Goal: Information Seeking & Learning: Learn about a topic

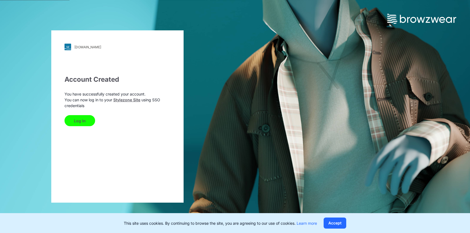
click at [75, 120] on button "Log In" at bounding box center [79, 120] width 31 height 11
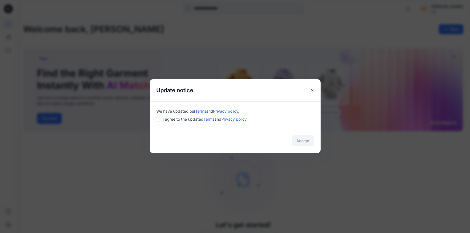
click at [187, 118] on span "I agree to the updated Terms and Privacy policy" at bounding box center [205, 119] width 84 height 6
click at [306, 141] on button "Accept" at bounding box center [303, 140] width 22 height 11
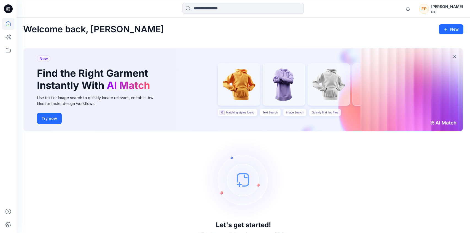
click at [255, 185] on img at bounding box center [243, 179] width 83 height 83
click at [10, 38] on icon at bounding box center [8, 37] width 12 height 12
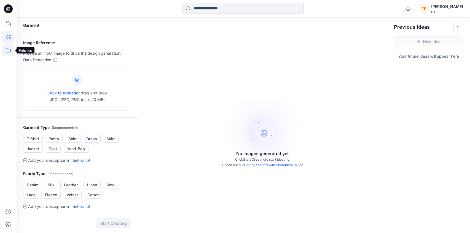
click at [9, 49] on icon at bounding box center [8, 50] width 12 height 12
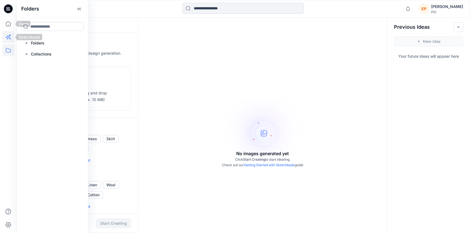
click at [9, 35] on icon at bounding box center [10, 35] width 2 height 2
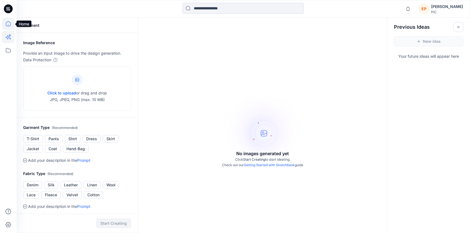
click at [9, 26] on icon at bounding box center [8, 24] width 12 height 12
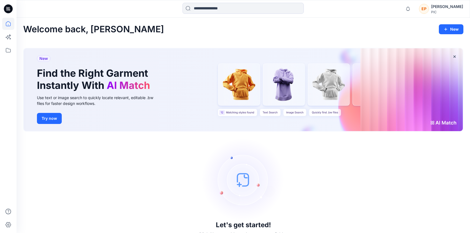
scroll to position [11, 0]
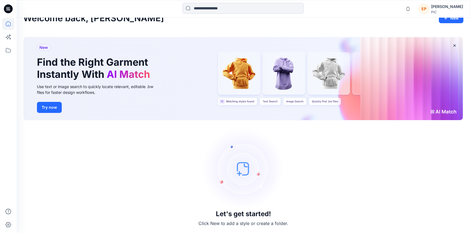
click at [9, 10] on icon at bounding box center [8, 8] width 9 height 9
click at [8, 26] on icon at bounding box center [8, 24] width 12 height 12
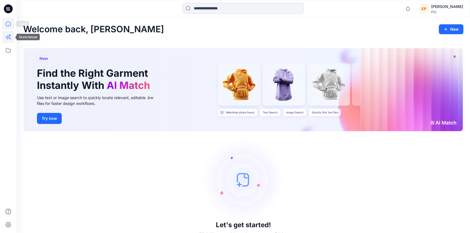
click at [10, 37] on icon at bounding box center [8, 37] width 12 height 12
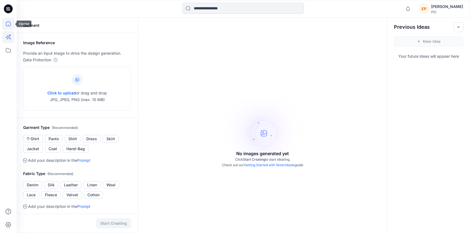
click at [7, 22] on icon at bounding box center [8, 24] width 12 height 12
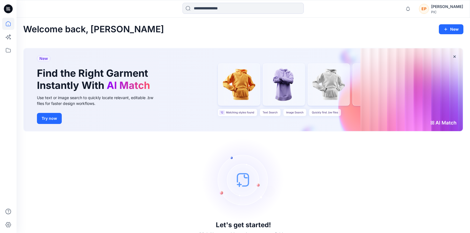
scroll to position [11, 0]
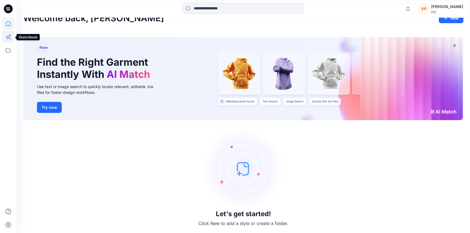
click at [9, 38] on icon at bounding box center [8, 37] width 12 height 12
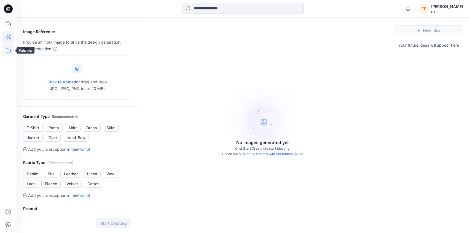
click at [9, 53] on icon at bounding box center [8, 50] width 12 height 12
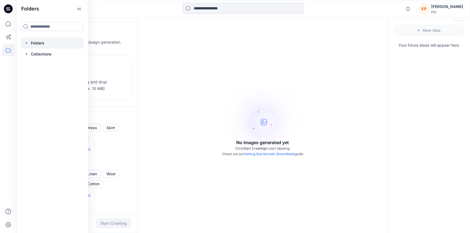
click at [37, 43] on p "Folders" at bounding box center [37, 43] width 13 height 7
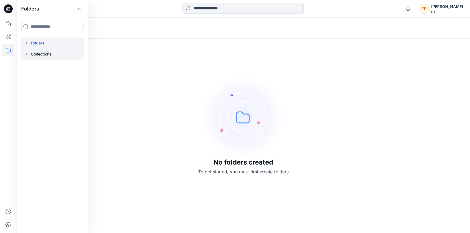
click at [39, 58] on div at bounding box center [52, 53] width 63 height 11
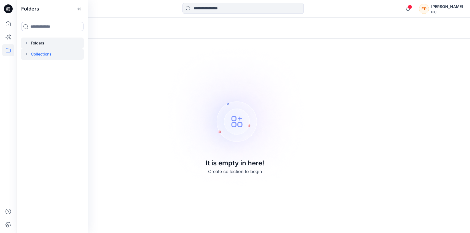
click at [42, 42] on p "Folders" at bounding box center [37, 43] width 13 height 7
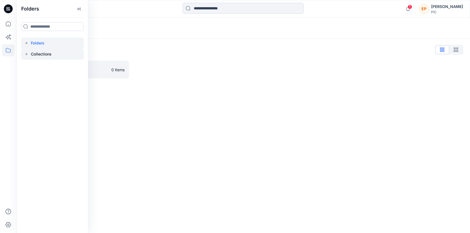
click at [39, 51] on p "Collections" at bounding box center [41, 54] width 21 height 7
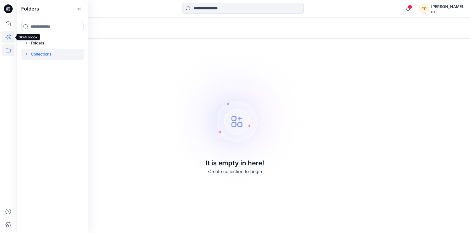
click at [10, 36] on icon at bounding box center [8, 37] width 12 height 12
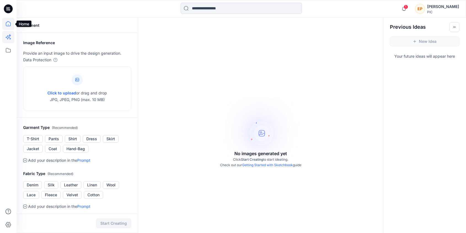
click at [10, 26] on icon at bounding box center [8, 23] width 5 height 5
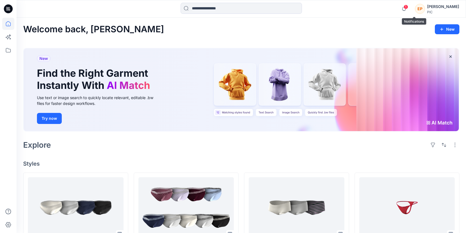
click at [408, 7] on span "1" at bounding box center [405, 7] width 4 height 4
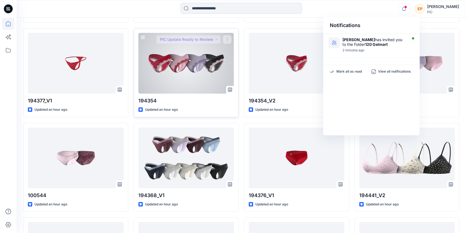
scroll to position [258, 0]
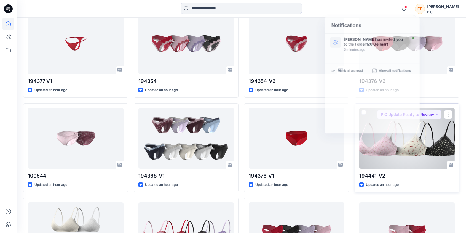
click at [389, 158] on div at bounding box center [407, 138] width 96 height 61
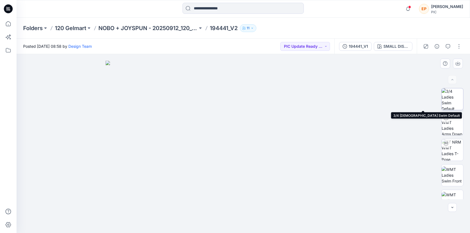
click at [453, 101] on img at bounding box center [451, 98] width 21 height 21
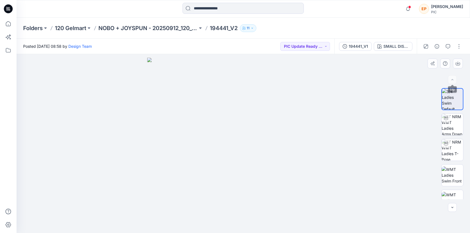
click at [452, 79] on div at bounding box center [452, 79] width 9 height 9
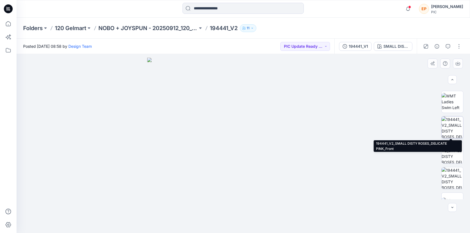
click at [447, 130] on img at bounding box center [451, 126] width 21 height 21
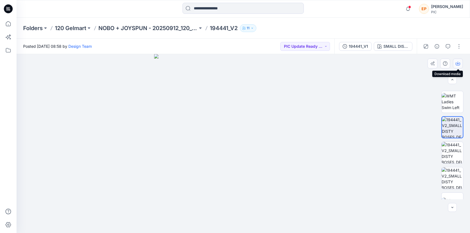
click at [456, 65] on icon "button" at bounding box center [457, 63] width 4 height 4
click at [320, 138] on img at bounding box center [243, 143] width 179 height 179
click at [456, 61] on icon "button" at bounding box center [457, 63] width 4 height 4
click at [456, 62] on icon "button" at bounding box center [457, 63] width 4 height 4
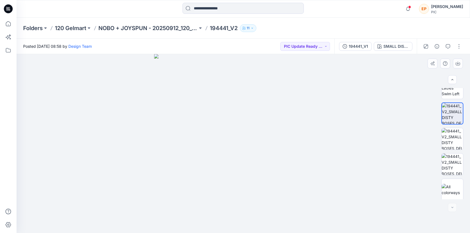
scroll to position [139, 0]
click at [453, 208] on div at bounding box center [452, 207] width 9 height 9
click at [325, 169] on img at bounding box center [243, 143] width 179 height 179
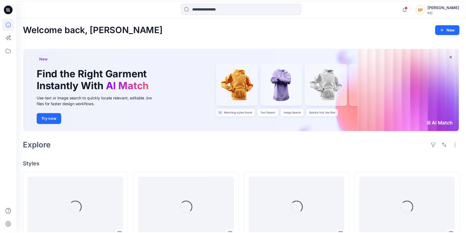
scroll to position [258, 0]
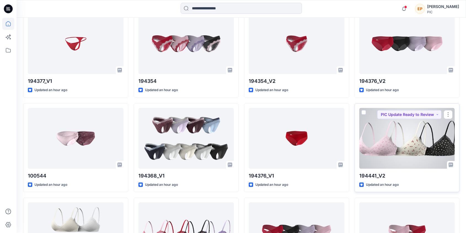
click at [404, 138] on div at bounding box center [407, 138] width 96 height 61
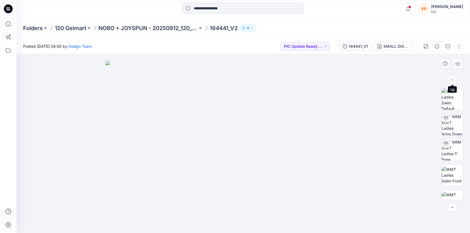
click at [450, 79] on div at bounding box center [452, 79] width 9 height 9
click at [394, 47] on div "SMALL DISTY ROSES_DELICATE PINK" at bounding box center [395, 46] width 25 height 6
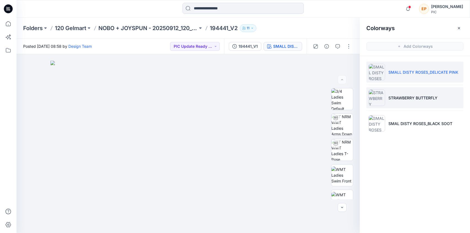
click at [397, 98] on p "STRAWBERRY BUTTERFLY" at bounding box center [412, 98] width 49 height 6
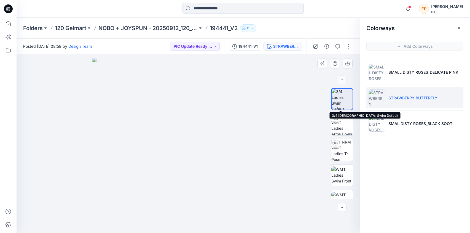
click at [338, 101] on img at bounding box center [341, 98] width 21 height 21
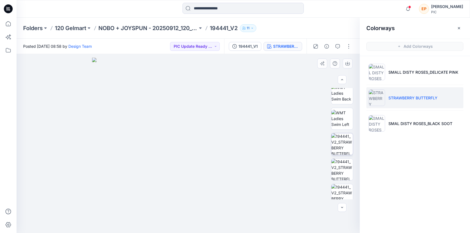
scroll to position [107, 0]
click at [340, 148] on img at bounding box center [341, 143] width 21 height 21
click at [350, 64] on button "button" at bounding box center [347, 63] width 10 height 10
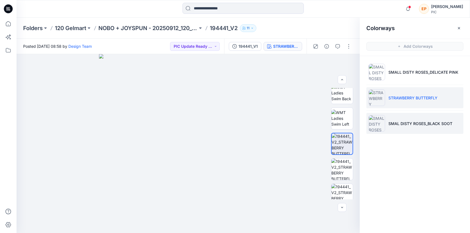
click at [405, 122] on p "SMAL DISTY ROSES_BLACK SOOT" at bounding box center [420, 123] width 64 height 6
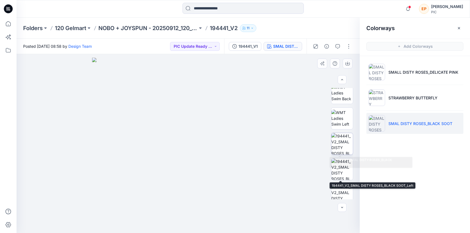
click at [341, 142] on img at bounding box center [341, 143] width 21 height 21
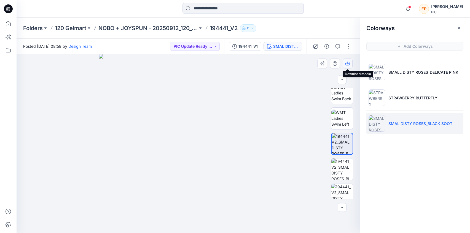
click at [347, 63] on icon "button" at bounding box center [347, 63] width 4 height 4
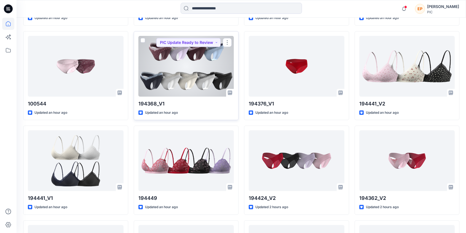
scroll to position [335, 0]
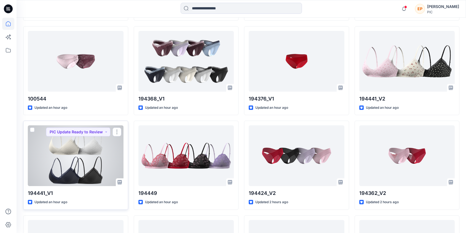
click at [60, 158] on div at bounding box center [76, 155] width 96 height 61
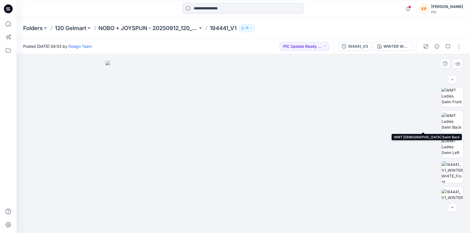
scroll to position [80, 0]
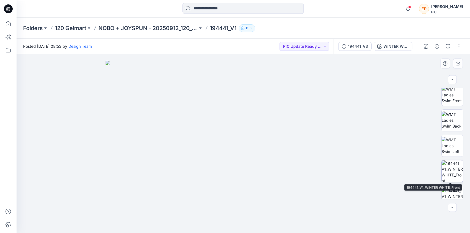
click at [448, 176] on img at bounding box center [451, 170] width 21 height 21
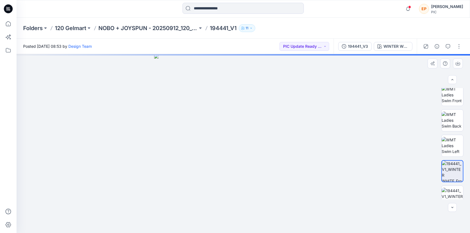
click at [448, 171] on img at bounding box center [452, 170] width 21 height 21
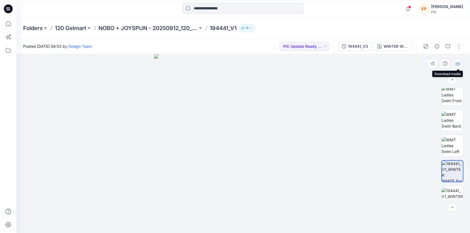
click at [456, 64] on icon "button" at bounding box center [457, 63] width 4 height 4
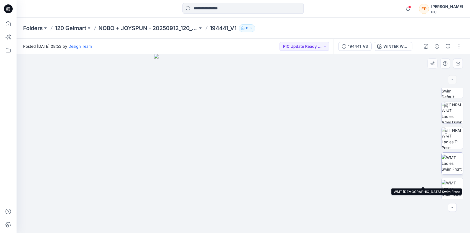
scroll to position [42, 0]
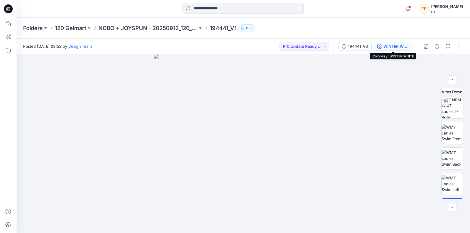
click at [408, 47] on div "WINTER WHITE" at bounding box center [395, 46] width 25 height 6
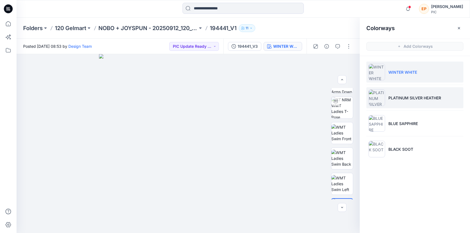
click at [405, 96] on p "PLATINUM SILVER HEATHER" at bounding box center [414, 98] width 53 height 6
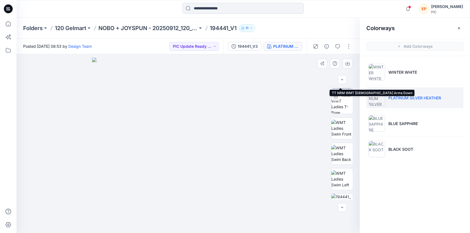
scroll to position [91, 0]
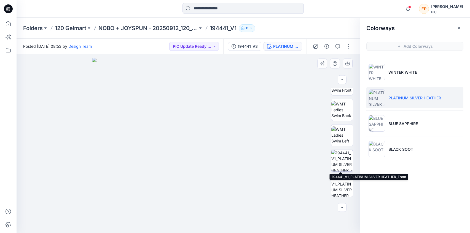
click at [342, 155] on img at bounding box center [341, 160] width 21 height 21
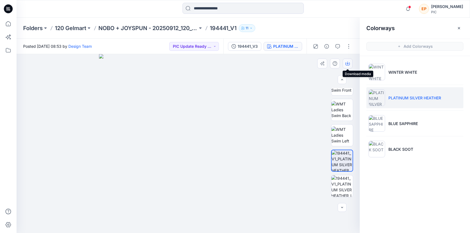
click at [347, 65] on icon "button" at bounding box center [347, 63] width 4 height 4
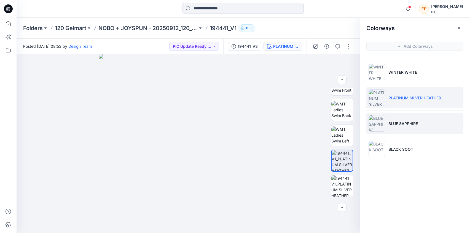
click at [394, 119] on li "BLUE SAPPHIRE" at bounding box center [414, 123] width 97 height 21
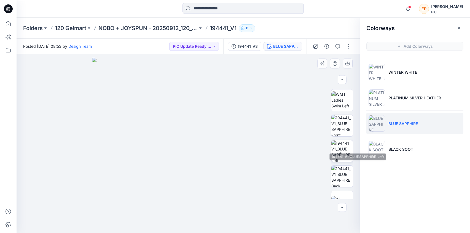
scroll to position [137, 0]
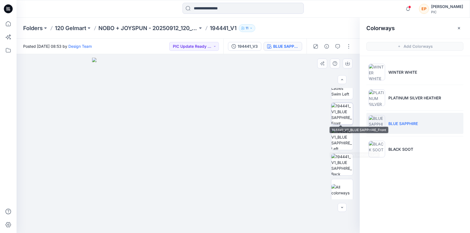
click at [339, 108] on img at bounding box center [341, 113] width 21 height 21
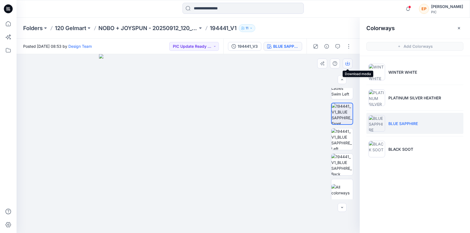
click at [349, 64] on icon "button" at bounding box center [347, 63] width 4 height 3
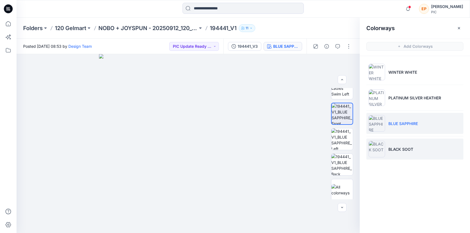
click at [394, 151] on p "BLACK SOOT" at bounding box center [400, 149] width 25 height 6
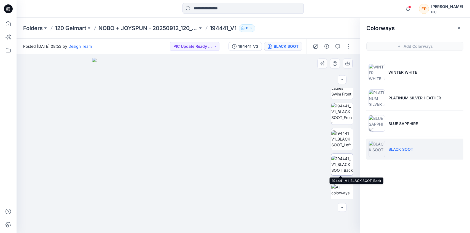
click at [339, 158] on img at bounding box center [341, 163] width 21 height 17
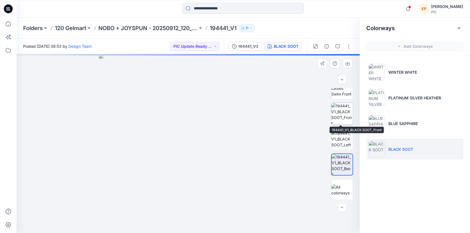
click at [339, 116] on img at bounding box center [341, 113] width 21 height 21
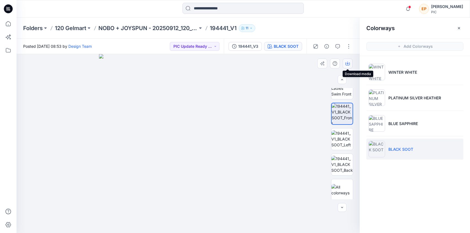
click at [346, 63] on icon "button" at bounding box center [347, 63] width 4 height 4
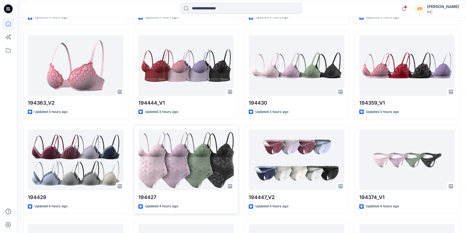
scroll to position [897, 0]
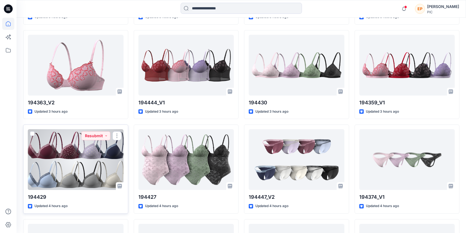
click at [81, 152] on div at bounding box center [76, 159] width 96 height 61
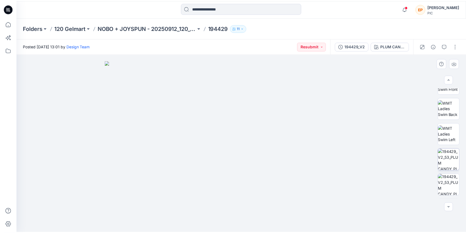
scroll to position [93, 0]
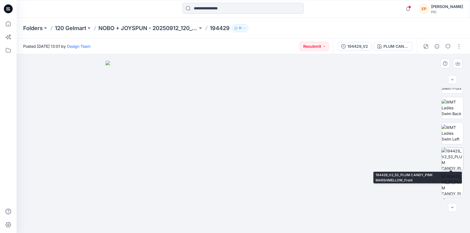
click at [452, 156] on img at bounding box center [451, 158] width 21 height 21
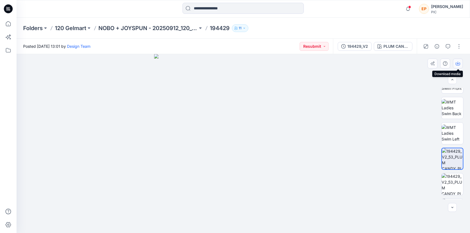
click at [459, 64] on icon "button" at bounding box center [457, 63] width 4 height 3
drag, startPoint x: 352, startPoint y: 154, endPoint x: 357, endPoint y: 142, distance: 13.2
click at [352, 154] on div at bounding box center [243, 143] width 453 height 179
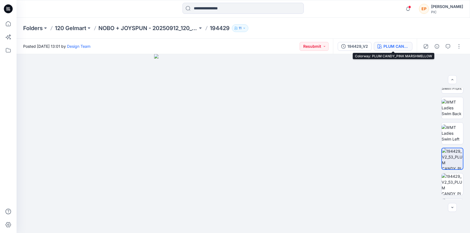
click at [399, 48] on div "PLUM CANDY_PINK MARSHMELLOW" at bounding box center [395, 46] width 25 height 6
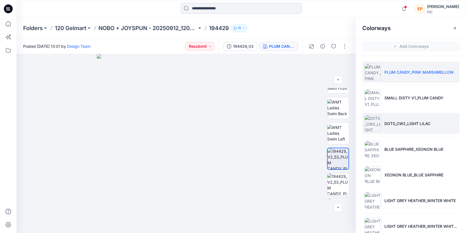
click at [393, 123] on p "DOTS_CW2_LIGHT LILAC" at bounding box center [407, 123] width 46 height 6
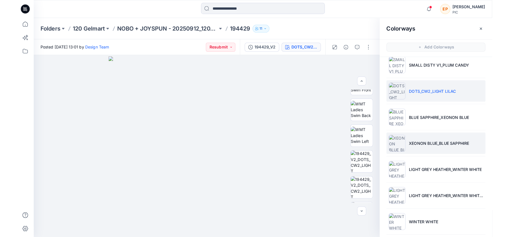
scroll to position [63, 0]
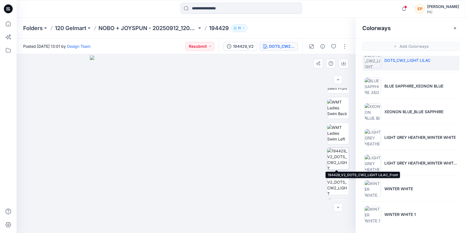
click at [339, 160] on img at bounding box center [337, 158] width 21 height 21
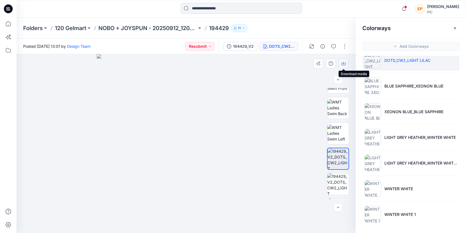
click at [342, 63] on icon "button" at bounding box center [343, 62] width 2 height 3
click at [240, 129] on img at bounding box center [186, 143] width 179 height 179
click at [334, 47] on icon "button" at bounding box center [333, 46] width 4 height 4
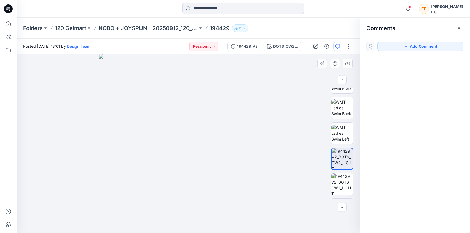
click at [226, 131] on img at bounding box center [188, 143] width 179 height 179
click at [228, 134] on img at bounding box center [188, 143] width 179 height 179
click at [336, 48] on button "button" at bounding box center [337, 46] width 9 height 9
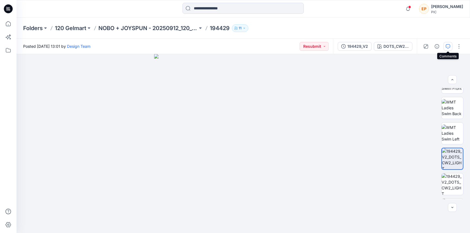
click at [447, 46] on icon "button" at bounding box center [447, 46] width 4 height 4
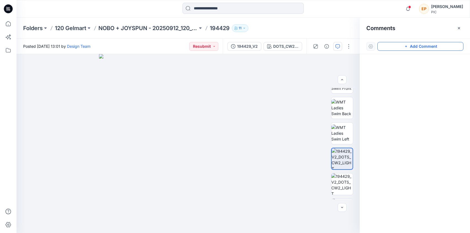
click at [447, 47] on button "Add Comment" at bounding box center [420, 46] width 86 height 9
click at [218, 135] on div "1" at bounding box center [188, 143] width 343 height 179
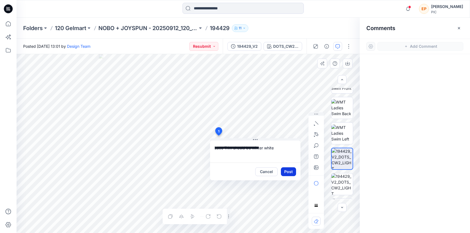
type textarea "**********"
click at [289, 169] on button "Post" at bounding box center [288, 171] width 15 height 9
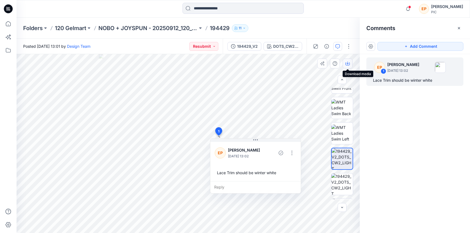
click at [345, 62] on icon "button" at bounding box center [347, 63] width 4 height 4
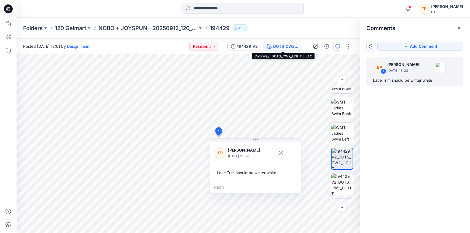
click at [279, 48] on div "DOTS_CW2_LIGHT LILAC" at bounding box center [285, 46] width 25 height 6
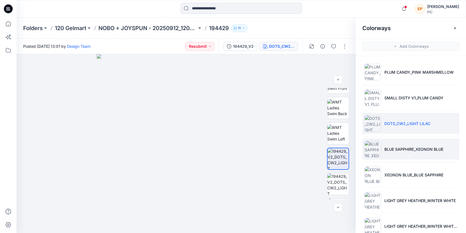
click at [398, 144] on li "BLUE SAPPHIRE_XEONON BLUE" at bounding box center [410, 148] width 97 height 21
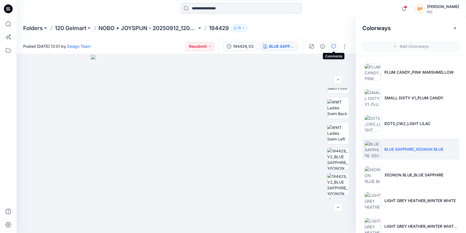
click at [335, 44] on icon "button" at bounding box center [333, 46] width 4 height 4
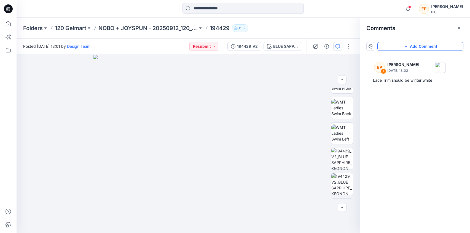
click at [413, 45] on button "Add Comment" at bounding box center [420, 46] width 86 height 9
click at [243, 104] on div "2" at bounding box center [188, 143] width 343 height 179
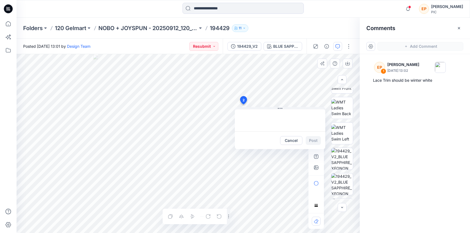
type textarea "*"
type textarea "**********"
click at [313, 139] on button "Post" at bounding box center [313, 140] width 15 height 9
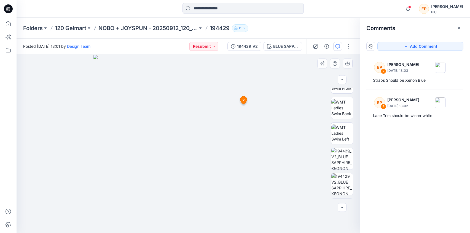
click at [278, 137] on img at bounding box center [188, 144] width 190 height 178
click at [414, 45] on button "Add Comment" at bounding box center [420, 46] width 86 height 9
click at [278, 135] on div "3 2 EP Edlin Pagan October 13, 2025 13:03 Straps Should be Xenon Blue Reply" at bounding box center [188, 143] width 343 height 179
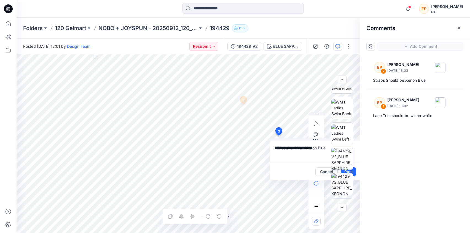
drag, startPoint x: 288, startPoint y: 148, endPoint x: 342, endPoint y: 150, distance: 54.8
click at [342, 150] on div "**********" at bounding box center [188, 143] width 343 height 179
drag, startPoint x: 287, startPoint y: 148, endPoint x: 348, endPoint y: 150, distance: 60.9
click at [348, 150] on div "**********" at bounding box center [188, 143] width 343 height 179
click at [274, 147] on textarea "**********" at bounding box center [315, 151] width 90 height 22
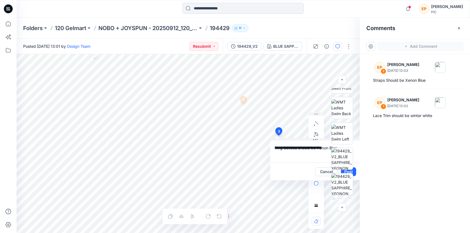
type textarea "**********"
click at [348, 171] on div at bounding box center [342, 143] width 22 height 111
click at [350, 171] on div at bounding box center [342, 143] width 22 height 111
click at [286, 178] on div "Cancel Post" at bounding box center [315, 171] width 90 height 18
click at [351, 170] on div at bounding box center [342, 143] width 22 height 111
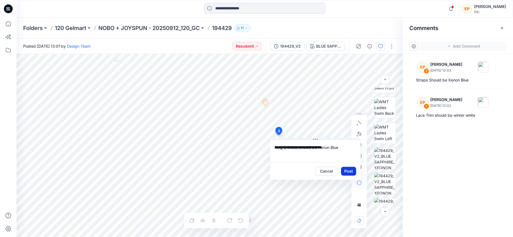
click at [350, 171] on button "Post" at bounding box center [348, 171] width 15 height 9
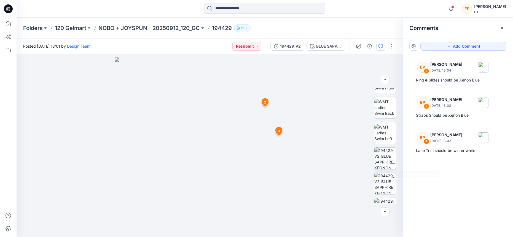
click at [382, 160] on img at bounding box center [384, 158] width 21 height 21
click at [0, 0] on icon "button" at bounding box center [0, 0] width 0 height 0
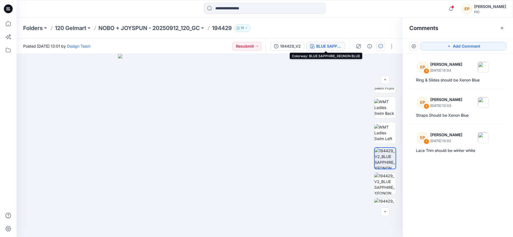
click at [326, 49] on button "BLUE SAPPHIRE_XEONON BLUE" at bounding box center [325, 46] width 39 height 9
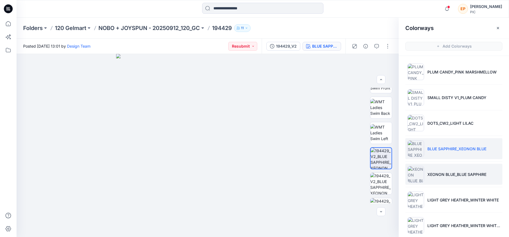
click at [433, 170] on li "XEONON BLUE_BLUE SAPPHIRE" at bounding box center [453, 174] width 97 height 21
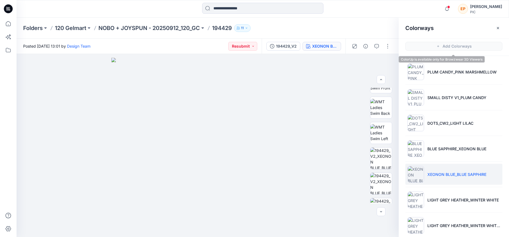
click at [449, 48] on span "Add Colorways" at bounding box center [453, 46] width 110 height 15
click at [300, 126] on img at bounding box center [207, 148] width 192 height 180
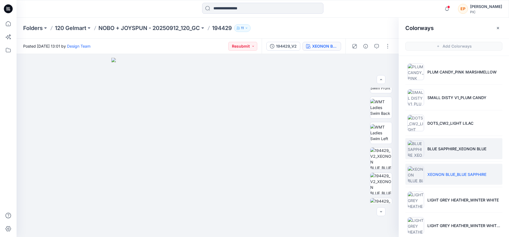
click at [434, 152] on p "BLUE SAPPHIRE_XEONON BLUE" at bounding box center [456, 149] width 59 height 6
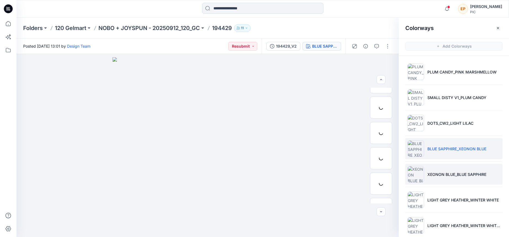
click at [433, 172] on p "XEONON BLUE_BLUE SAPPHIRE" at bounding box center [456, 175] width 59 height 6
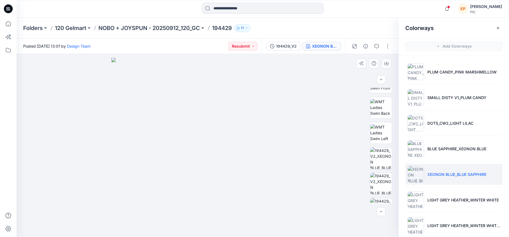
click at [257, 112] on img at bounding box center [207, 148] width 192 height 180
click at [469, 42] on span "Add Colorways" at bounding box center [453, 46] width 110 height 15
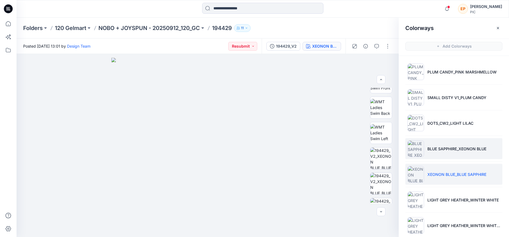
click at [447, 147] on p "BLUE SAPPHIRE_XEONON BLUE" at bounding box center [456, 149] width 59 height 6
click at [444, 169] on li "XEONON BLUE_BLUE SAPPHIRE" at bounding box center [453, 174] width 97 height 21
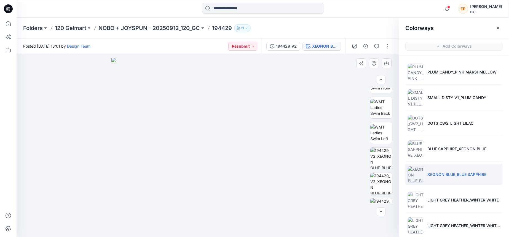
click at [261, 115] on img at bounding box center [207, 148] width 192 height 180
click at [296, 73] on img at bounding box center [207, 148] width 192 height 180
click at [376, 160] on img at bounding box center [380, 158] width 21 height 21
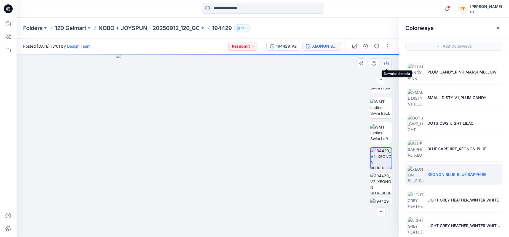
click at [385, 64] on icon "button" at bounding box center [386, 63] width 4 height 4
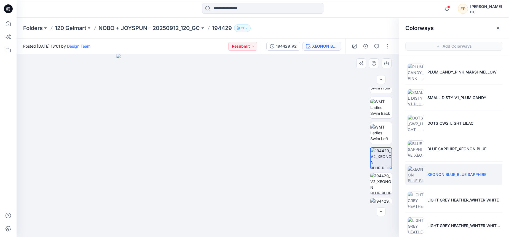
click at [275, 121] on img at bounding box center [207, 145] width 183 height 183
click at [378, 46] on icon "button" at bounding box center [376, 46] width 4 height 4
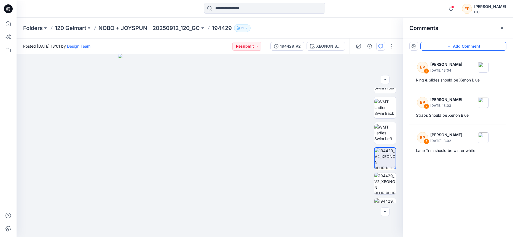
click at [444, 48] on button "Add Comment" at bounding box center [463, 46] width 86 height 9
click at [263, 105] on div "4" at bounding box center [210, 145] width 386 height 183
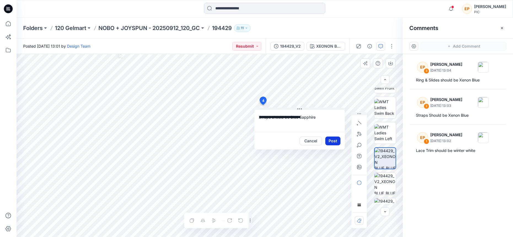
type textarea "**********"
click at [331, 139] on button "Post" at bounding box center [332, 141] width 15 height 9
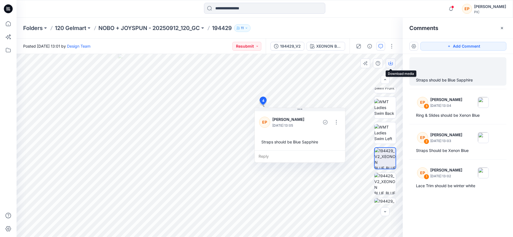
click at [391, 66] on button "button" at bounding box center [390, 63] width 10 height 10
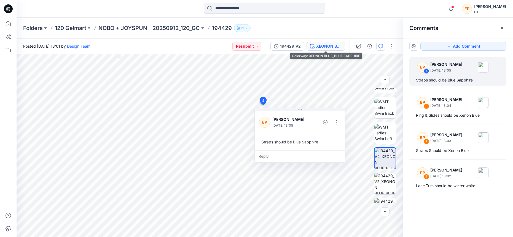
click at [336, 47] on div "XEONON BLUE_BLUE SAPPHIRE" at bounding box center [328, 46] width 25 height 6
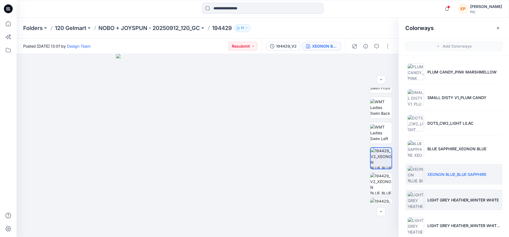
click at [439, 201] on p "LIGHT GREY HEATHER_WINTER WHITE" at bounding box center [462, 200] width 71 height 6
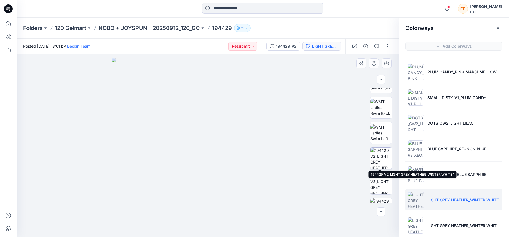
click at [382, 156] on img at bounding box center [380, 158] width 21 height 21
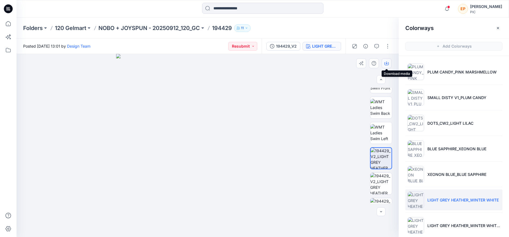
click at [385, 64] on icon "button" at bounding box center [386, 63] width 4 height 4
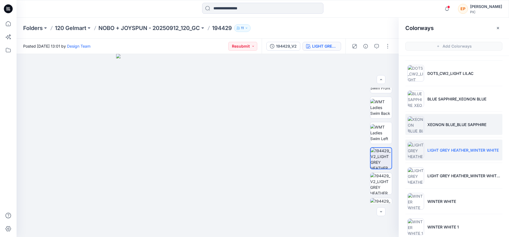
scroll to position [58, 0]
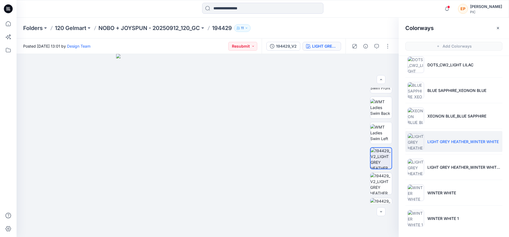
click at [441, 141] on p "LIGHT GREY HEATHER_WINTER WHITE" at bounding box center [462, 142] width 71 height 6
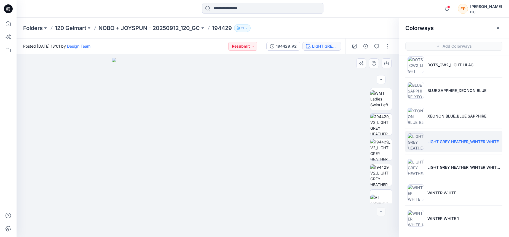
scroll to position [134, 0]
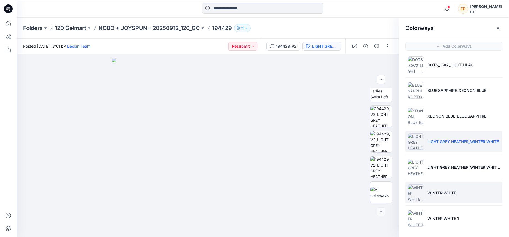
click at [428, 190] on p "WINTER WHITE" at bounding box center [441, 193] width 29 height 6
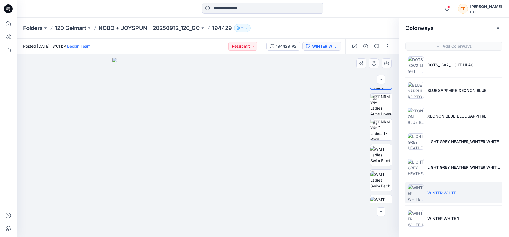
scroll to position [18, 0]
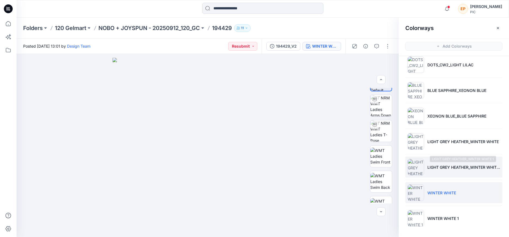
click at [435, 167] on p "LIGHT GREY HEATHER_WINTER WHITE 1" at bounding box center [463, 167] width 73 height 6
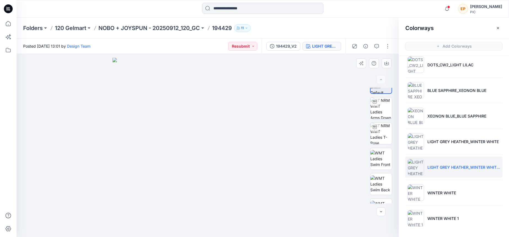
scroll to position [0, 0]
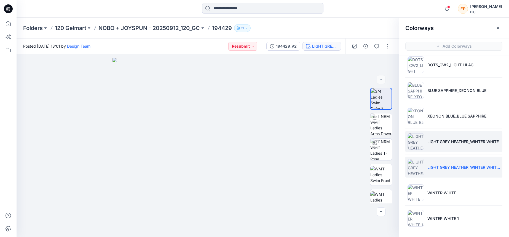
click at [438, 144] on p "LIGHT GREY HEATHER_WINTER WHITE" at bounding box center [462, 142] width 71 height 6
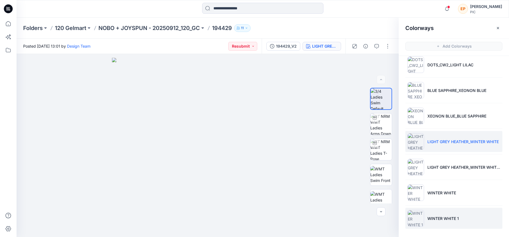
click at [444, 220] on p "WINTER WHITE 1" at bounding box center [442, 219] width 31 height 6
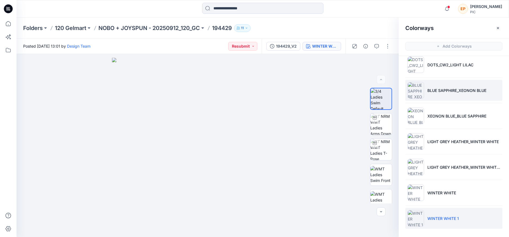
click at [450, 94] on li "BLUE SAPPHIRE_XEONON BLUE" at bounding box center [453, 90] width 97 height 21
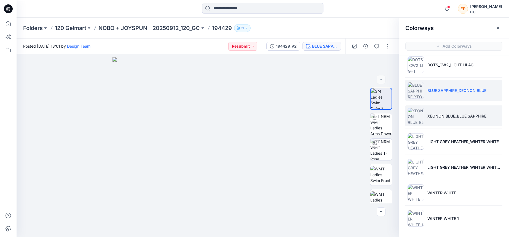
click at [449, 115] on p "XEONON BLUE_BLUE SAPPHIRE" at bounding box center [456, 116] width 59 height 6
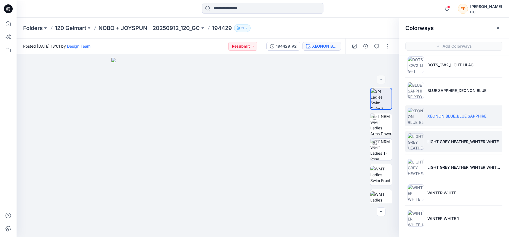
click at [448, 134] on li "LIGHT GREY HEATHER_WINTER WHITE" at bounding box center [453, 141] width 97 height 21
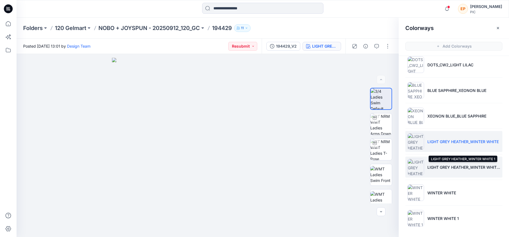
click at [442, 168] on p "LIGHT GREY HEATHER_WINTER WHITE 1" at bounding box center [463, 167] width 73 height 6
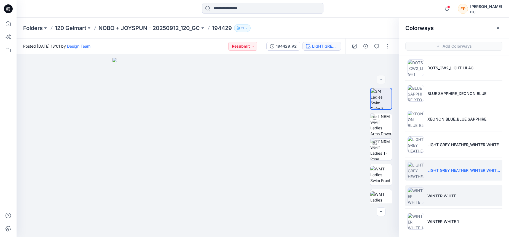
scroll to position [55, 0]
click at [436, 195] on p "WINTER WHITE" at bounding box center [441, 197] width 29 height 6
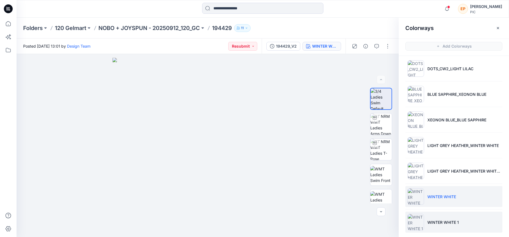
click at [439, 214] on li "WINTER WHITE 1" at bounding box center [453, 222] width 97 height 21
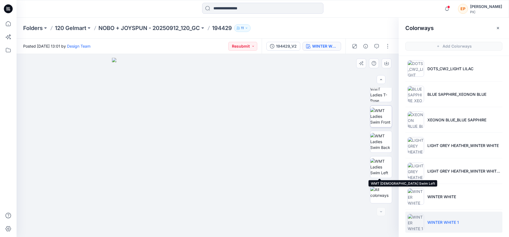
scroll to position [0, 0]
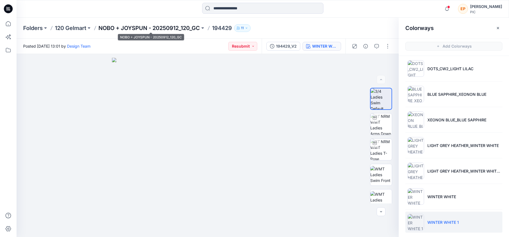
click at [160, 28] on p "NOBO + JOYSPUN - 20250912_120_GC" at bounding box center [148, 28] width 101 height 8
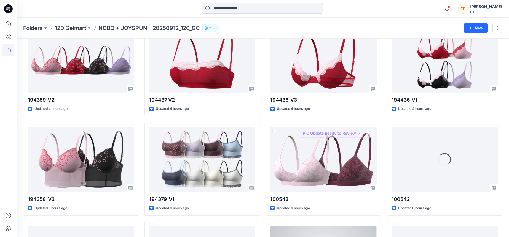
scroll to position [1211, 0]
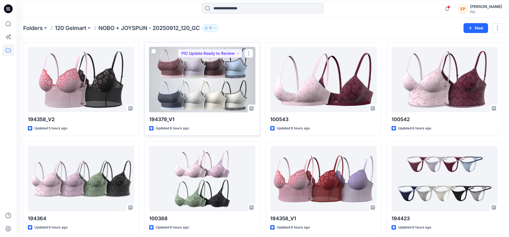
click at [216, 79] on div at bounding box center [202, 80] width 106 height 66
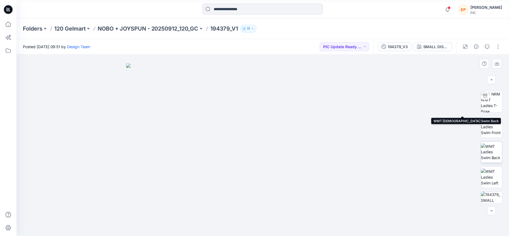
scroll to position [134, 0]
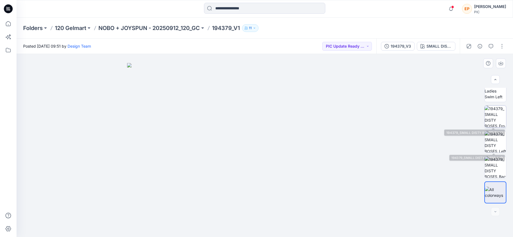
click at [469, 121] on img at bounding box center [494, 116] width 21 height 21
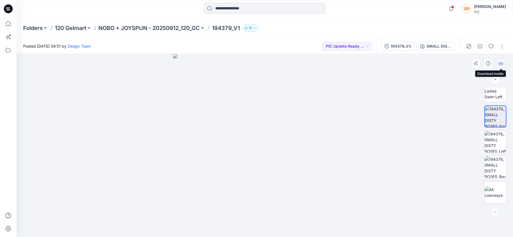
click at [469, 64] on icon "button" at bounding box center [500, 63] width 4 height 4
click at [422, 46] on icon "button" at bounding box center [422, 46] width 4 height 4
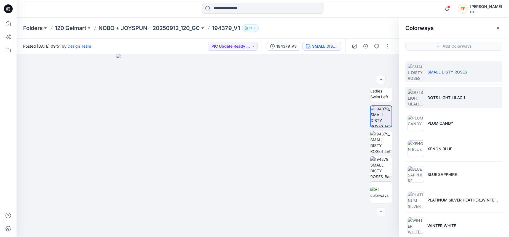
click at [434, 98] on p "DOTS LIGHT LILAC 1" at bounding box center [446, 98] width 38 height 6
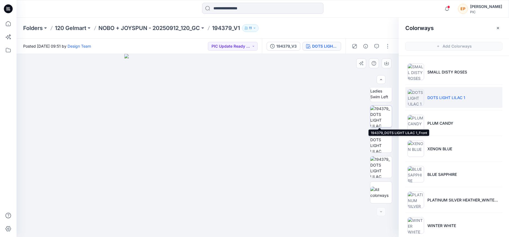
click at [386, 116] on img at bounding box center [380, 116] width 21 height 21
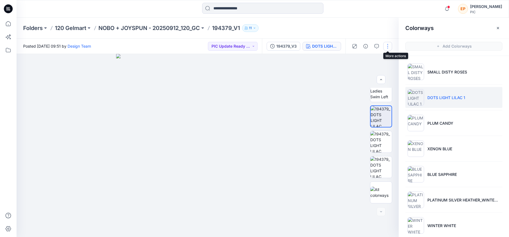
click at [388, 48] on button "button" at bounding box center [387, 46] width 9 height 9
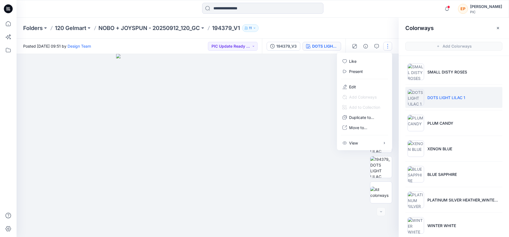
click at [319, 82] on div at bounding box center [208, 145] width 382 height 183
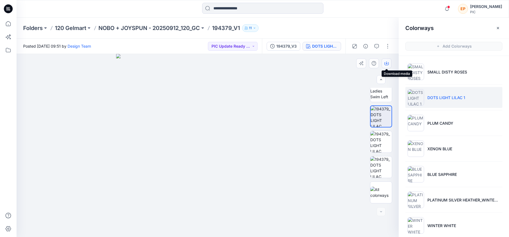
click at [388, 63] on button "button" at bounding box center [386, 63] width 10 height 10
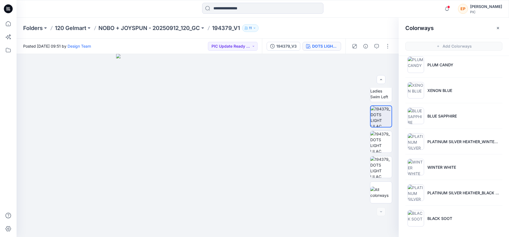
scroll to position [0, 0]
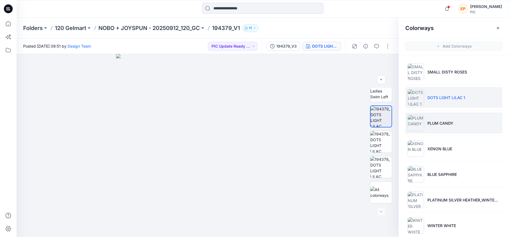
click at [437, 129] on li "PLUM CANDY" at bounding box center [453, 123] width 97 height 21
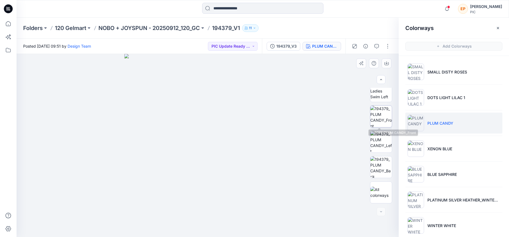
click at [382, 121] on img at bounding box center [380, 116] width 21 height 21
click at [385, 66] on button "button" at bounding box center [386, 63] width 10 height 10
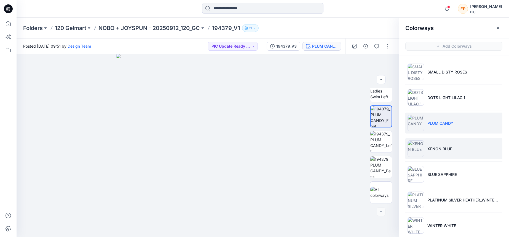
click at [433, 150] on p "XENON BLUE" at bounding box center [439, 149] width 25 height 6
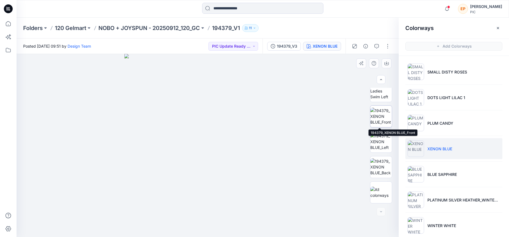
click at [380, 119] on img at bounding box center [380, 116] width 21 height 17
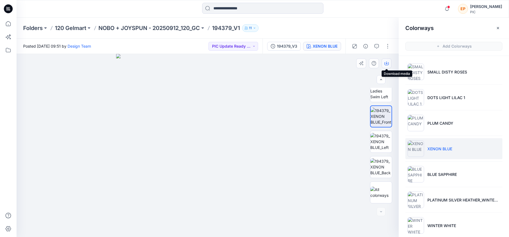
click at [383, 64] on button "button" at bounding box center [386, 63] width 10 height 10
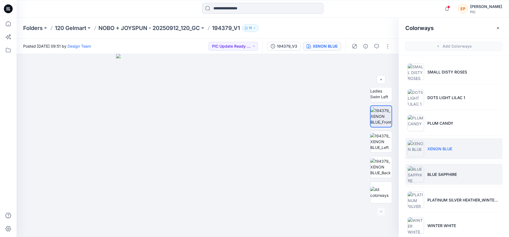
click at [430, 177] on li "BLUE SAPPHIRE" at bounding box center [453, 174] width 97 height 21
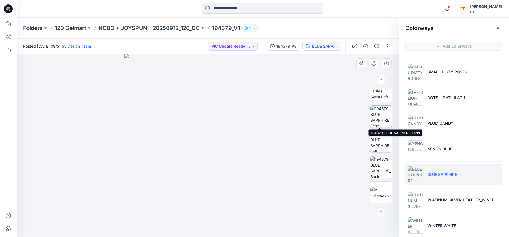
click at [384, 119] on img at bounding box center [380, 116] width 21 height 21
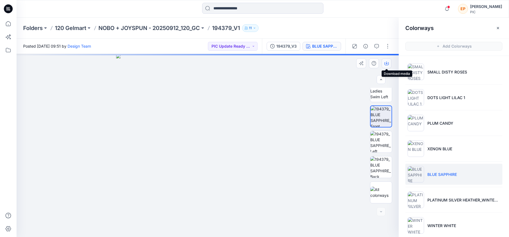
click at [387, 62] on icon "button" at bounding box center [386, 63] width 4 height 4
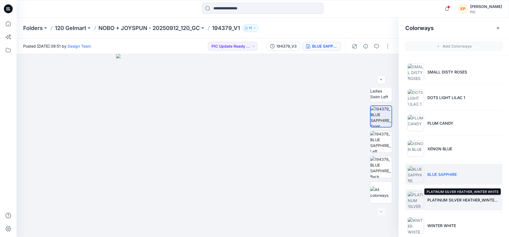
click at [428, 202] on p "PLATINUM SILVER HEATHER_WINTER WHITE" at bounding box center [463, 200] width 73 height 6
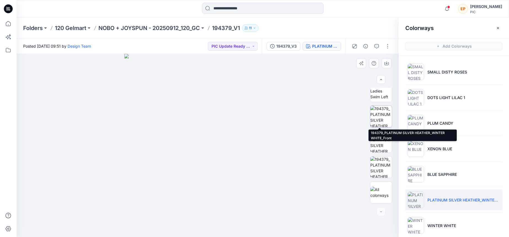
click at [383, 115] on img at bounding box center [380, 116] width 21 height 21
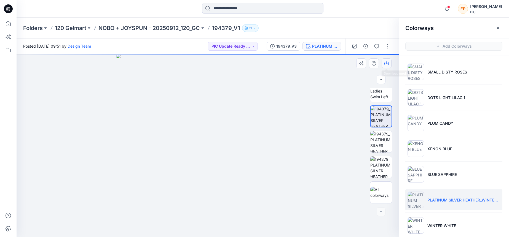
click at [385, 64] on icon "button" at bounding box center [386, 63] width 4 height 4
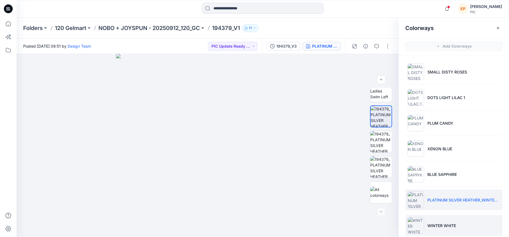
click at [431, 221] on li "WINTER WHITE" at bounding box center [453, 225] width 97 height 21
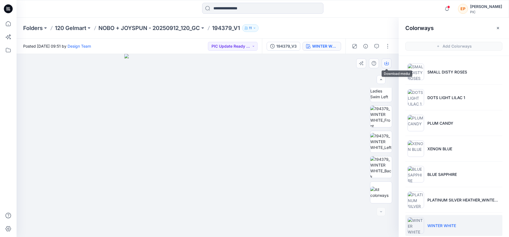
click at [388, 66] on button "button" at bounding box center [386, 63] width 10 height 10
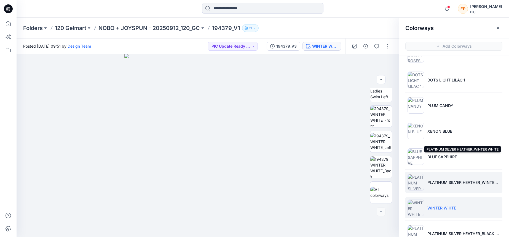
scroll to position [48, 0]
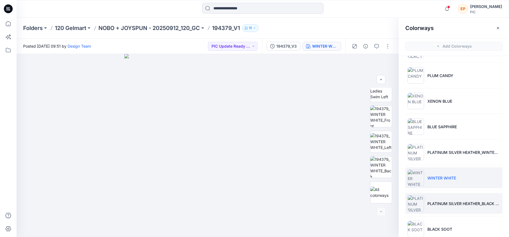
click at [426, 199] on li "PLATINUM SILVER HEATHER_BLACK SOOT" at bounding box center [453, 203] width 97 height 21
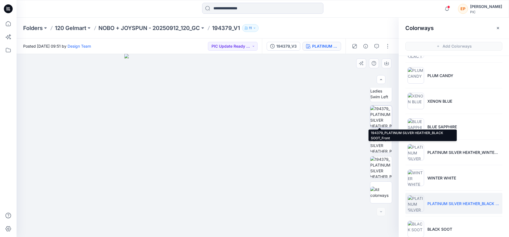
click at [380, 122] on img at bounding box center [380, 116] width 21 height 21
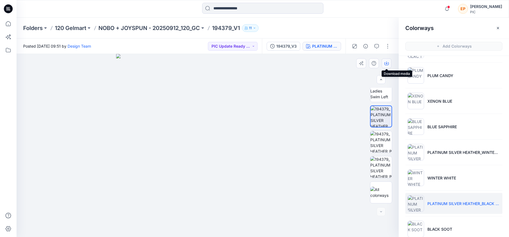
click at [384, 63] on icon "button" at bounding box center [386, 63] width 4 height 3
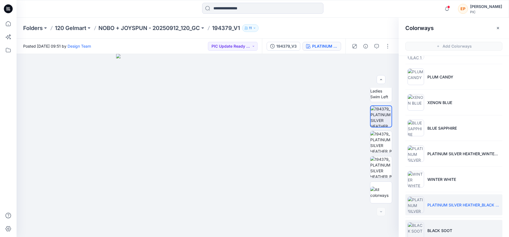
scroll to position [45, 0]
click at [430, 232] on p "BLACK SOOT" at bounding box center [439, 232] width 25 height 6
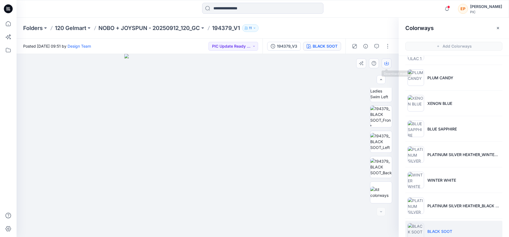
click at [388, 64] on icon "button" at bounding box center [386, 63] width 4 height 4
click at [383, 118] on img at bounding box center [380, 116] width 21 height 21
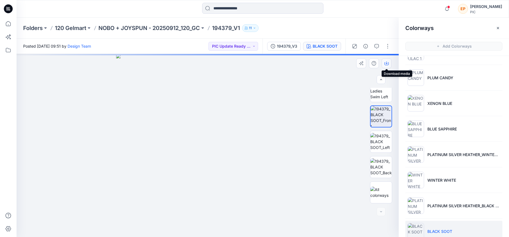
click at [388, 62] on icon "button" at bounding box center [386, 63] width 4 height 4
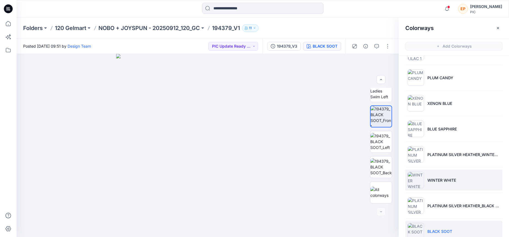
click at [414, 184] on img at bounding box center [415, 180] width 17 height 17
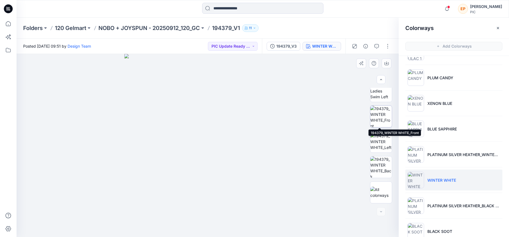
click at [381, 121] on img at bounding box center [380, 116] width 21 height 21
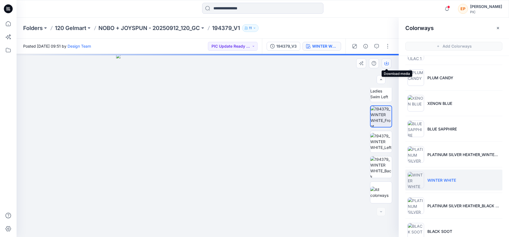
click at [383, 62] on button "button" at bounding box center [386, 63] width 10 height 10
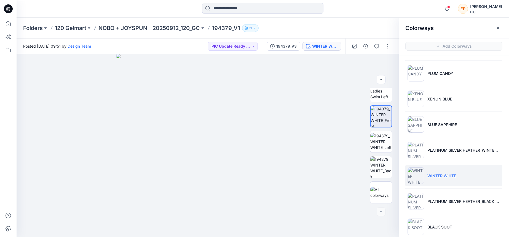
scroll to position [58, 0]
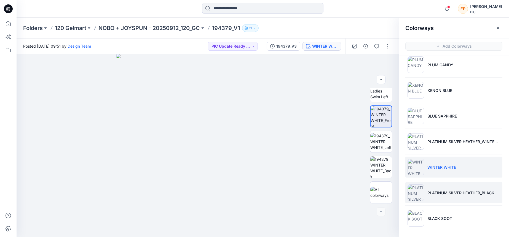
click at [425, 193] on li "PLATINUM SILVER HEATHER_BLACK SOOT" at bounding box center [453, 192] width 97 height 21
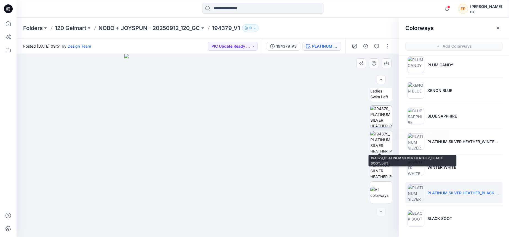
click at [382, 108] on img at bounding box center [380, 116] width 21 height 21
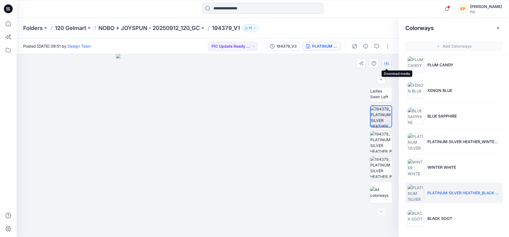
click at [388, 61] on button "button" at bounding box center [386, 63] width 10 height 10
click at [388, 61] on icon "button" at bounding box center [386, 63] width 4 height 4
click at [182, 29] on p "NOBO + JOYSPUN - 20250912_120_GC" at bounding box center [148, 28] width 101 height 8
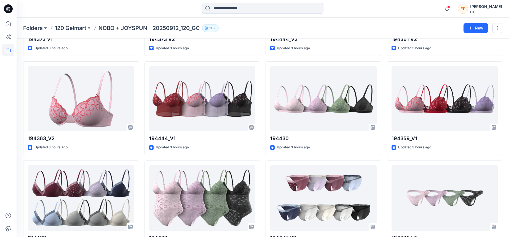
scroll to position [794, 0]
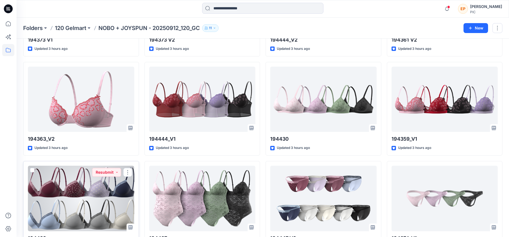
click at [83, 194] on div at bounding box center [81, 199] width 106 height 66
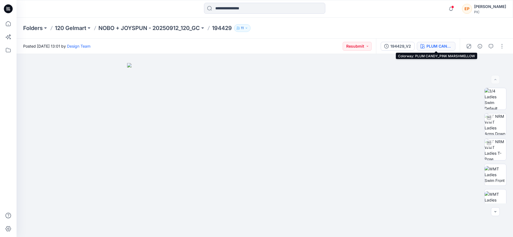
click at [445, 44] on div "PLUM CANDY_PINK MARSHMELLOW" at bounding box center [438, 46] width 25 height 6
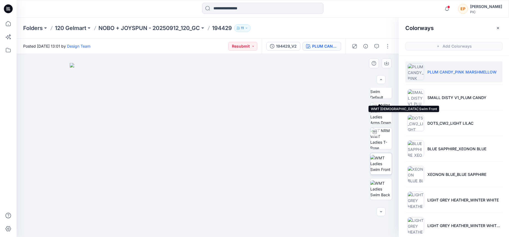
scroll to position [82, 0]
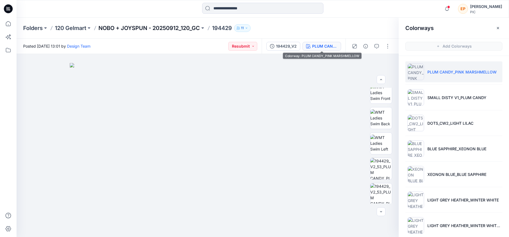
click at [187, 30] on p "NOBO + JOYSPUN - 20250912_120_GC" at bounding box center [148, 28] width 101 height 8
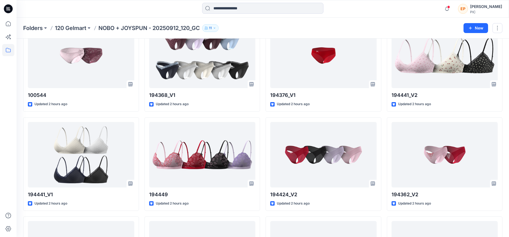
scroll to position [247, 0]
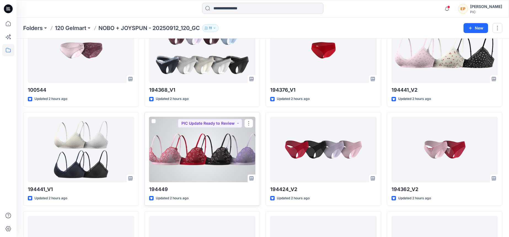
click at [209, 158] on div at bounding box center [202, 150] width 106 height 66
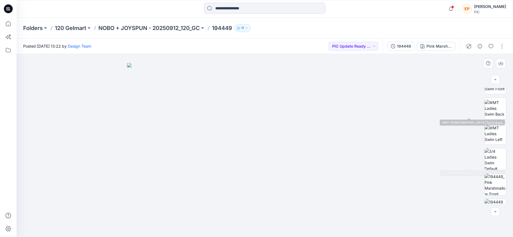
scroll to position [68, 0]
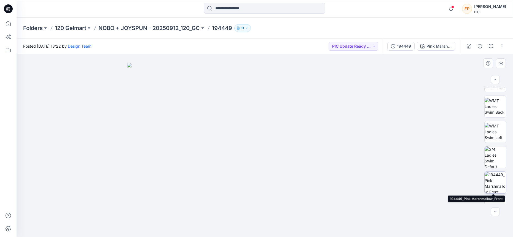
click at [469, 179] on img at bounding box center [494, 182] width 21 height 21
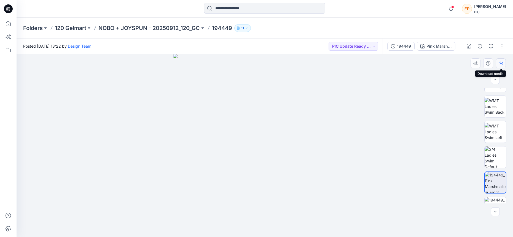
click at [469, 63] on icon "button" at bounding box center [500, 63] width 4 height 4
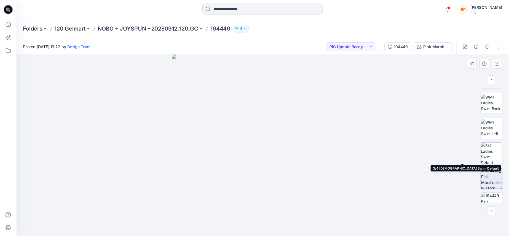
scroll to position [73, 0]
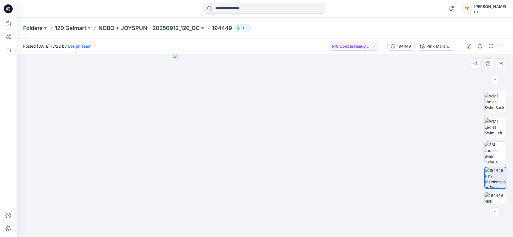
click at [386, 153] on div at bounding box center [265, 145] width 496 height 183
click at [442, 46] on div "Pink Marshmallow" at bounding box center [438, 46] width 25 height 6
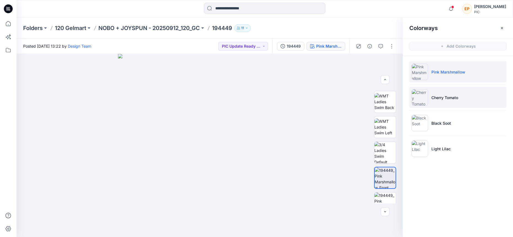
click at [436, 94] on li "Cherry Tomato" at bounding box center [457, 97] width 97 height 21
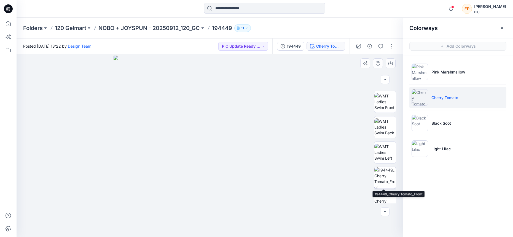
click at [388, 181] on img at bounding box center [384, 177] width 21 height 21
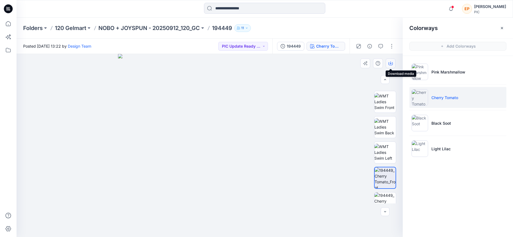
click at [389, 66] on button "button" at bounding box center [390, 63] width 10 height 10
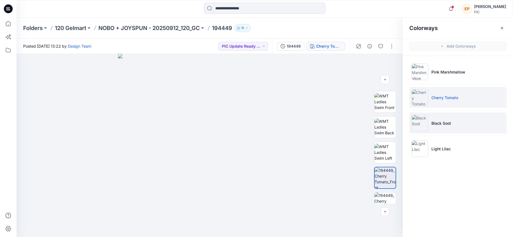
click at [436, 130] on li "Black Soot" at bounding box center [457, 123] width 97 height 21
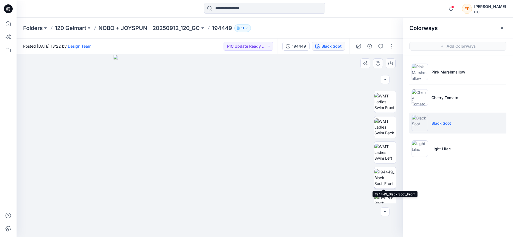
click at [379, 182] on img at bounding box center [384, 177] width 21 height 17
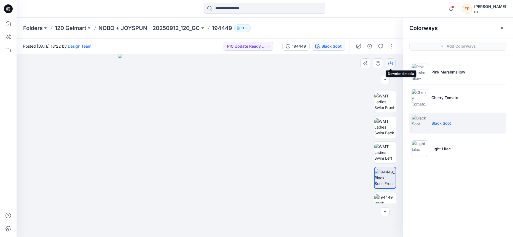
click at [390, 65] on icon "button" at bounding box center [390, 63] width 4 height 3
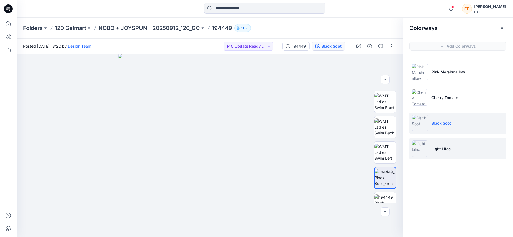
click at [435, 147] on p "Light Lilac" at bounding box center [440, 149] width 19 height 6
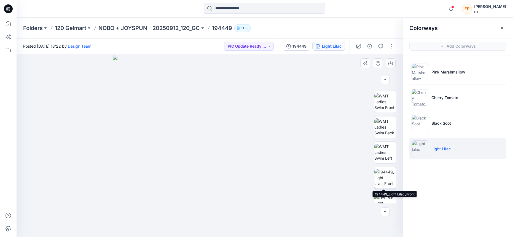
click at [380, 186] on img at bounding box center [384, 177] width 21 height 17
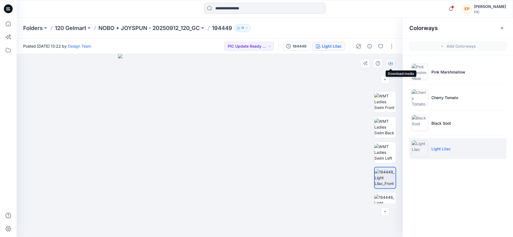
click at [393, 64] on button "button" at bounding box center [390, 63] width 10 height 10
click at [134, 29] on p "NOBO + JOYSPUN - 20250912_120_GC" at bounding box center [148, 28] width 101 height 8
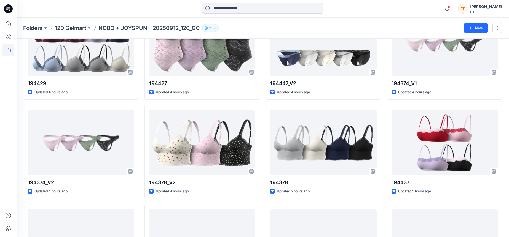
scroll to position [1015, 0]
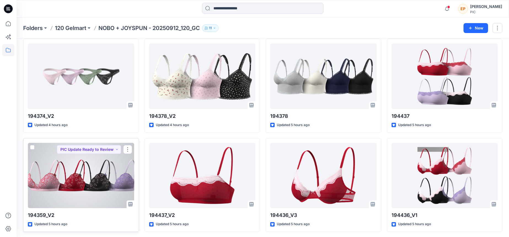
click at [83, 169] on div at bounding box center [81, 176] width 106 height 66
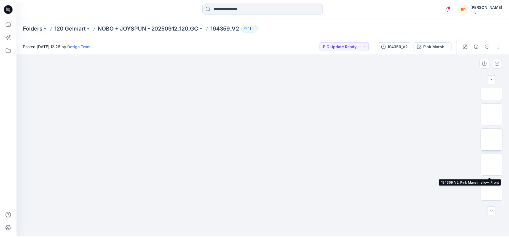
scroll to position [86, 0]
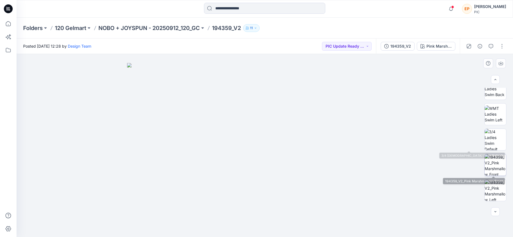
click at [469, 162] on img at bounding box center [494, 164] width 21 height 21
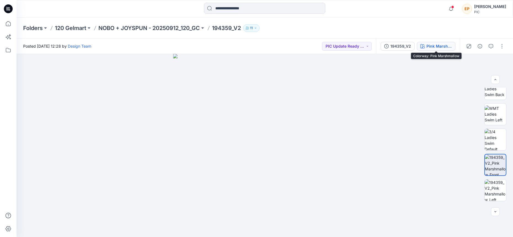
click at [441, 47] on div "Pink Marshmallow" at bounding box center [438, 46] width 25 height 6
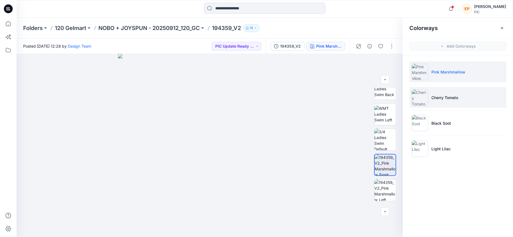
click at [428, 95] on li "Cherry Tomato" at bounding box center [457, 97] width 97 height 21
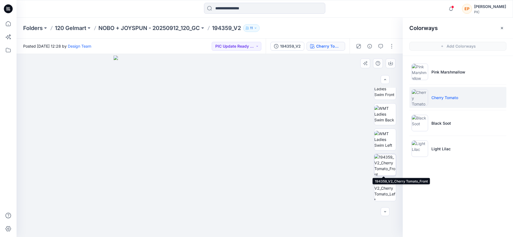
click at [380, 158] on img at bounding box center [384, 164] width 21 height 21
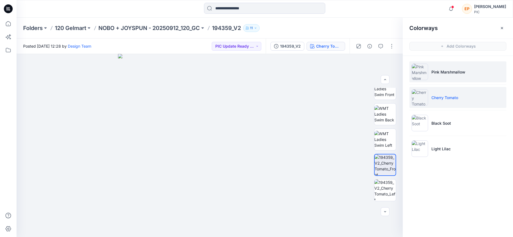
click at [445, 72] on p "Pink Marshmallow" at bounding box center [448, 72] width 34 height 6
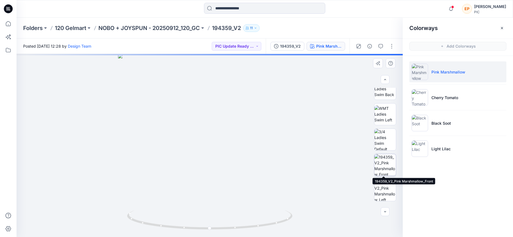
click at [390, 160] on img at bounding box center [384, 164] width 21 height 21
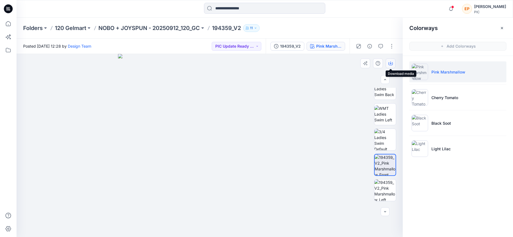
click at [391, 63] on icon "button" at bounding box center [390, 63] width 4 height 4
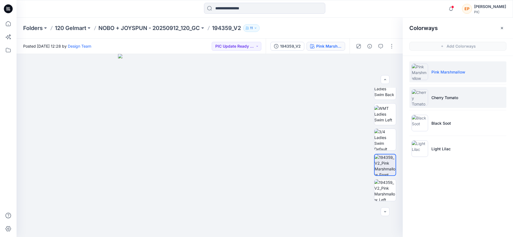
click at [462, 105] on li "Cherry Tomato" at bounding box center [457, 97] width 97 height 21
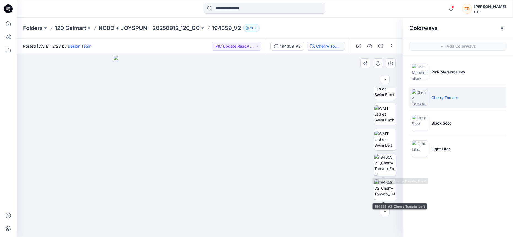
click at [384, 169] on img at bounding box center [384, 164] width 21 height 21
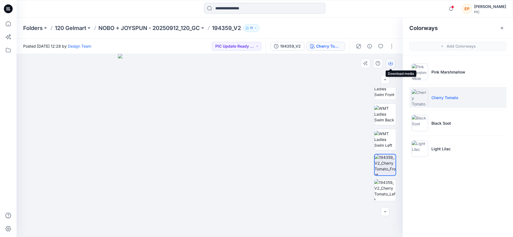
click at [392, 63] on icon "button" at bounding box center [390, 63] width 4 height 3
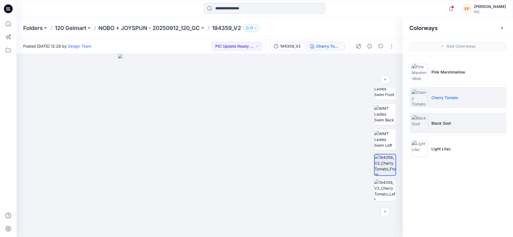
click at [434, 125] on p "Black Soot" at bounding box center [441, 123] width 20 height 6
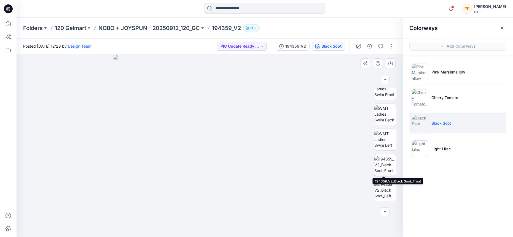
click at [388, 161] on img at bounding box center [384, 164] width 21 height 17
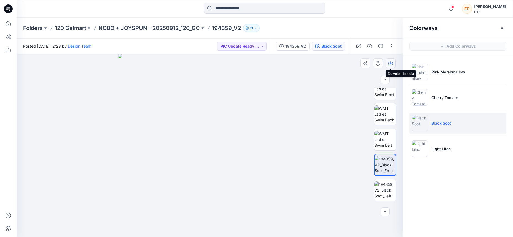
click at [391, 61] on icon "button" at bounding box center [390, 63] width 4 height 4
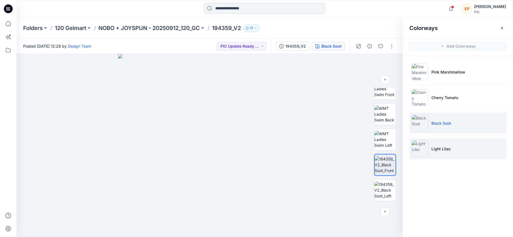
click at [444, 142] on li "Light Lilac" at bounding box center [457, 148] width 97 height 21
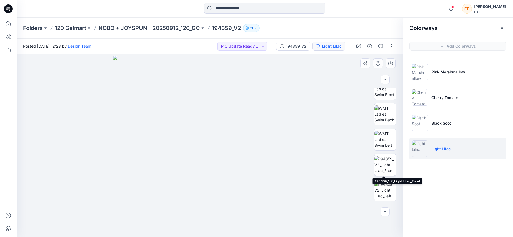
click at [387, 162] on img at bounding box center [384, 164] width 21 height 17
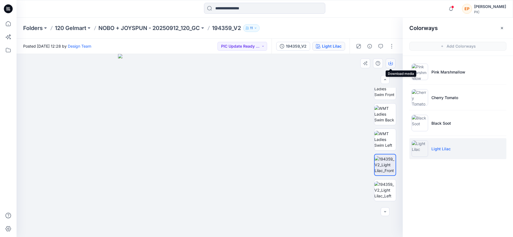
click at [390, 64] on icon "button" at bounding box center [390, 63] width 4 height 4
click at [190, 27] on p "NOBO + JOYSPUN - 20250912_120_GC" at bounding box center [148, 28] width 101 height 8
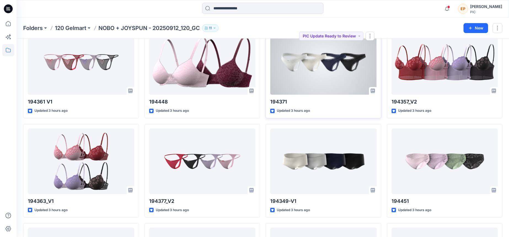
scroll to position [533, 0]
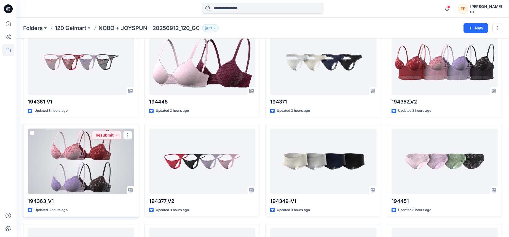
click at [98, 168] on div at bounding box center [81, 162] width 106 height 66
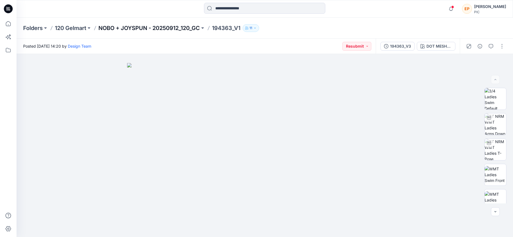
click at [171, 29] on p "NOBO + JOYSPUN - 20250912_120_GC" at bounding box center [148, 28] width 101 height 8
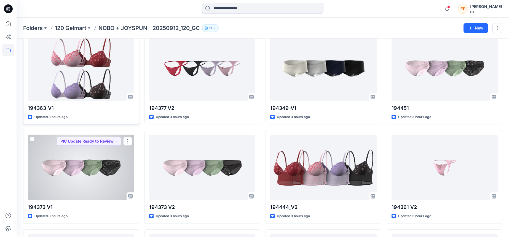
scroll to position [626, 0]
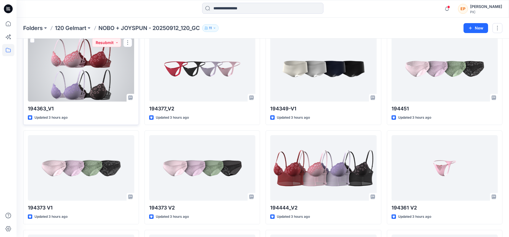
click at [96, 73] on div at bounding box center [81, 69] width 106 height 66
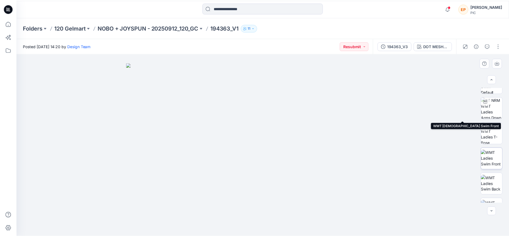
scroll to position [78, 0]
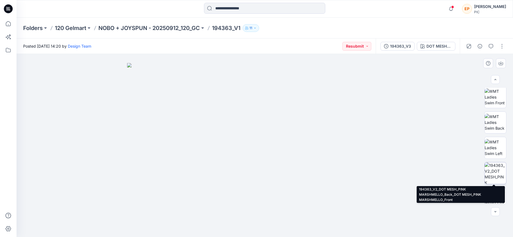
click at [469, 167] on img at bounding box center [494, 173] width 21 height 21
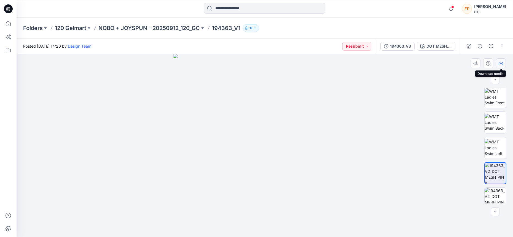
click at [469, 64] on icon "button" at bounding box center [500, 62] width 2 height 3
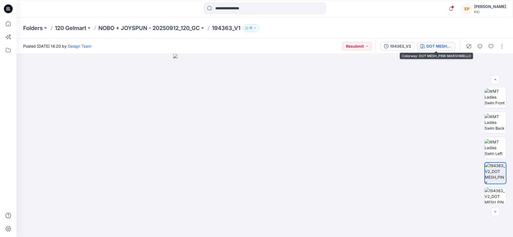
click at [447, 45] on div "DOT MESH_PINK MARSHMELLO" at bounding box center [438, 46] width 25 height 6
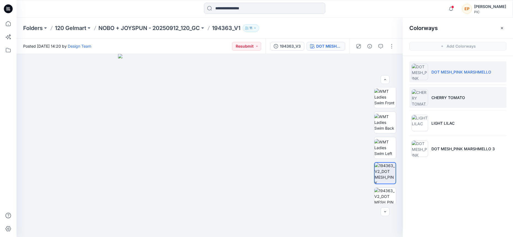
click at [469, 91] on li "CHERRY TOMATO" at bounding box center [457, 97] width 97 height 21
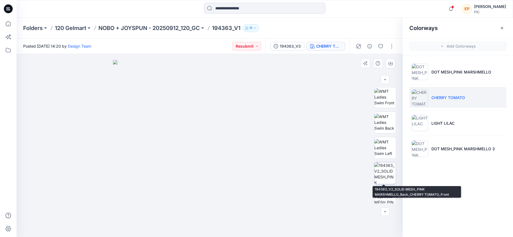
click at [388, 179] on img at bounding box center [384, 173] width 21 height 21
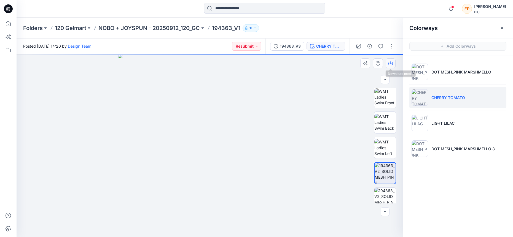
click at [392, 63] on icon "button" at bounding box center [390, 63] width 4 height 3
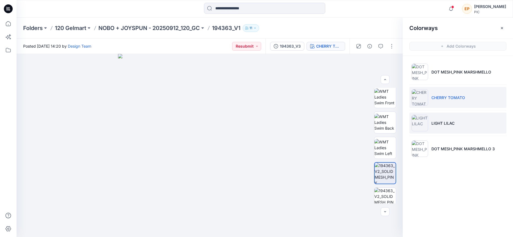
click at [469, 118] on li "LIGHT LILAC" at bounding box center [457, 123] width 97 height 21
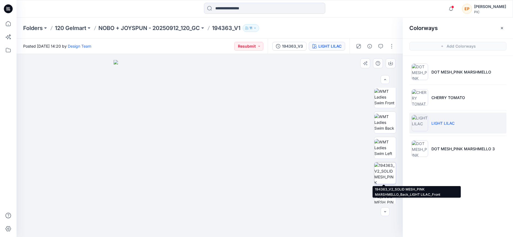
click at [382, 173] on img at bounding box center [384, 173] width 21 height 21
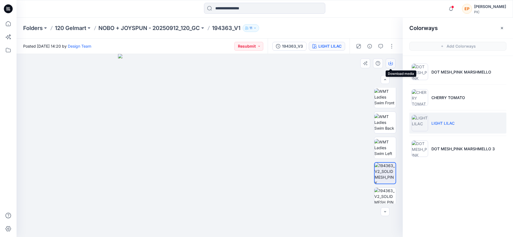
click at [388, 64] on button "button" at bounding box center [390, 63] width 10 height 10
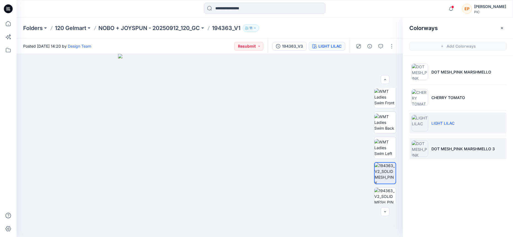
click at [429, 154] on li "DOT MESH_PINK MARSHMELLO 3" at bounding box center [457, 148] width 97 height 21
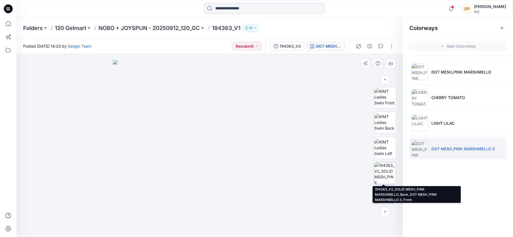
click at [391, 180] on img at bounding box center [384, 173] width 21 height 21
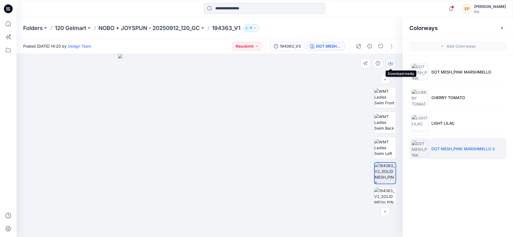
click at [389, 64] on icon "button" at bounding box center [390, 63] width 4 height 4
click at [183, 28] on p "NOBO + JOYSPUN - 20250912_120_GC" at bounding box center [148, 28] width 101 height 8
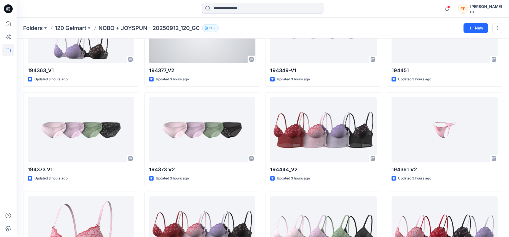
scroll to position [739, 0]
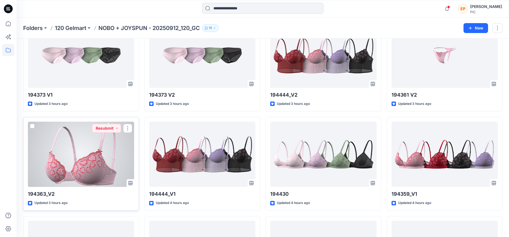
click at [99, 170] on div at bounding box center [81, 155] width 106 height 66
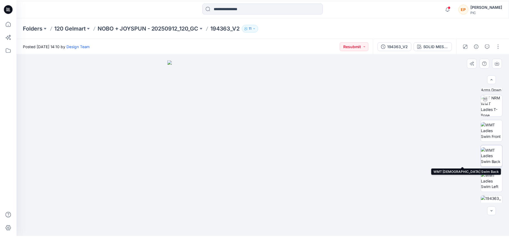
scroll to position [79, 0]
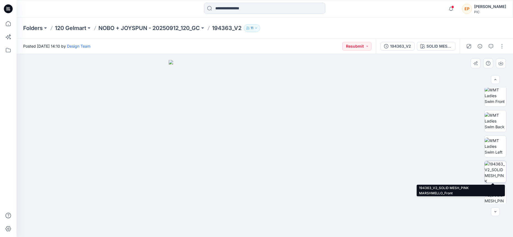
click at [469, 172] on img at bounding box center [494, 171] width 21 height 21
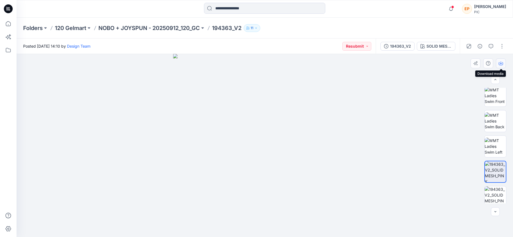
click at [469, 62] on icon "button" at bounding box center [500, 63] width 4 height 4
click at [188, 27] on p "NOBO + JOYSPUN - 20250912_120_GC" at bounding box center [148, 28] width 101 height 8
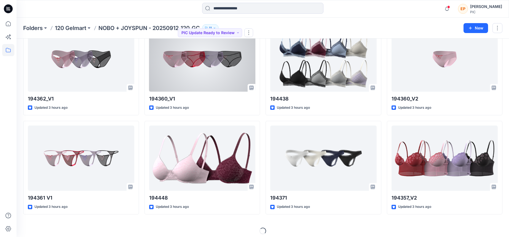
scroll to position [441, 0]
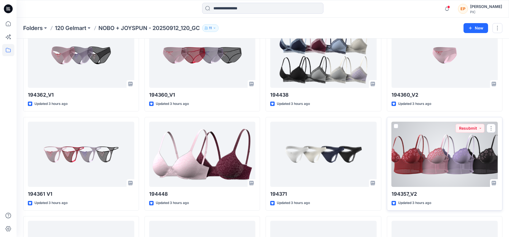
click at [438, 148] on div at bounding box center [444, 155] width 106 height 66
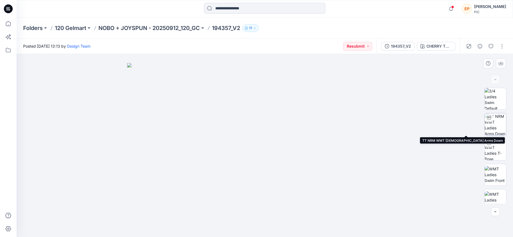
click at [469, 120] on img at bounding box center [494, 124] width 21 height 21
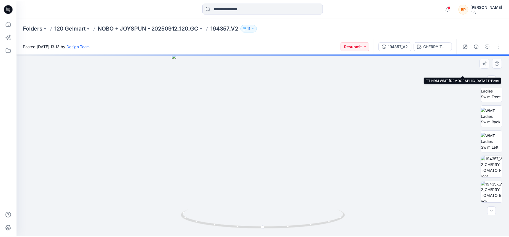
scroll to position [85, 0]
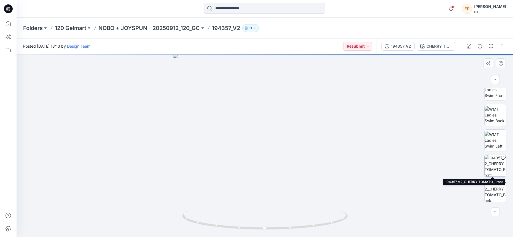
click at [469, 159] on img at bounding box center [494, 165] width 21 height 21
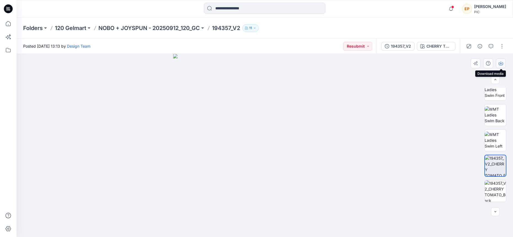
click at [469, 64] on icon "button" at bounding box center [500, 63] width 4 height 4
click at [449, 48] on div "CHERRY TOMATO" at bounding box center [438, 46] width 25 height 6
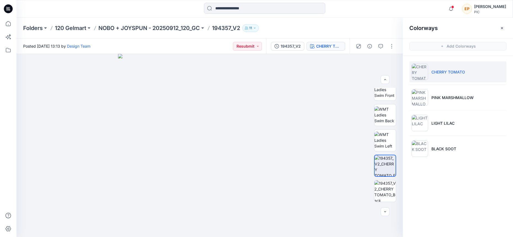
click at [440, 170] on div "Colorways Add Colorways CHERRY TOMATO PINK MARSHMALLOW LIGHT LILAC BLACK SOOT" at bounding box center [457, 128] width 110 height 220
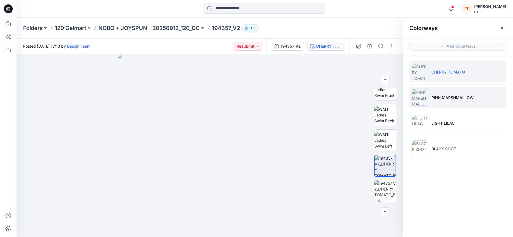
click at [435, 97] on p "PINK MARSHMALLOW" at bounding box center [452, 98] width 42 height 6
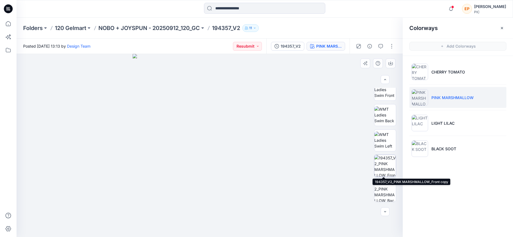
click at [384, 169] on img at bounding box center [384, 165] width 21 height 21
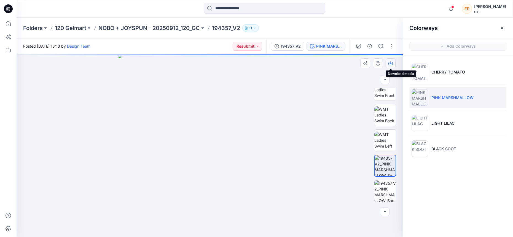
click at [391, 63] on icon "button" at bounding box center [390, 62] width 2 height 3
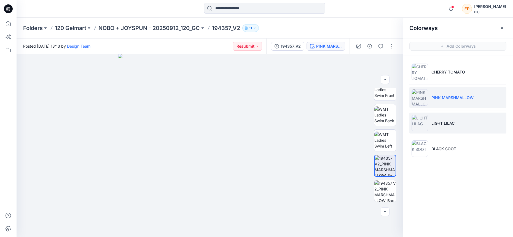
click at [432, 114] on li "LIGHT LILAC" at bounding box center [457, 123] width 97 height 21
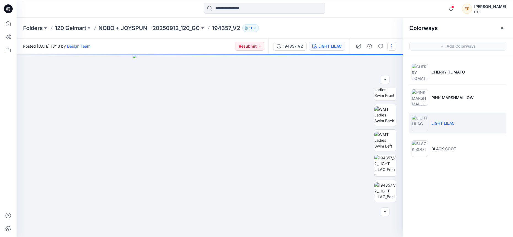
click at [391, 48] on button "button" at bounding box center [391, 46] width 9 height 9
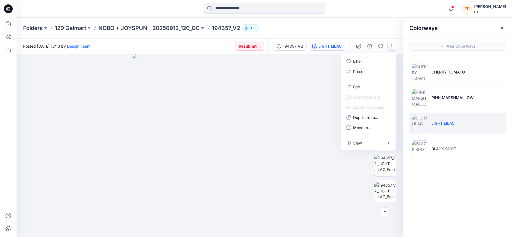
click at [391, 48] on button "button" at bounding box center [391, 46] width 9 height 9
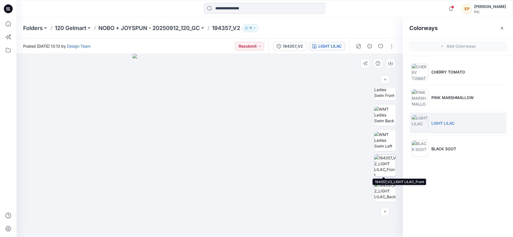
click at [382, 166] on img at bounding box center [384, 165] width 21 height 21
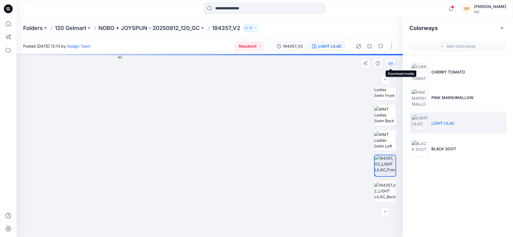
click at [393, 64] on button "button" at bounding box center [390, 63] width 10 height 10
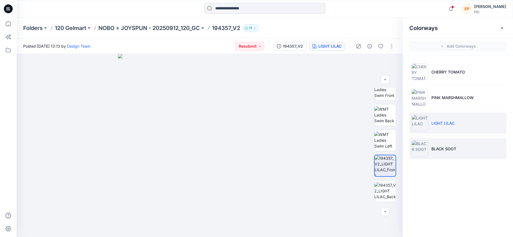
click at [436, 152] on li "BLACK SOOT" at bounding box center [457, 148] width 97 height 21
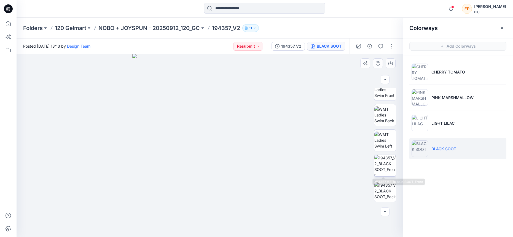
click at [389, 165] on img at bounding box center [384, 165] width 21 height 21
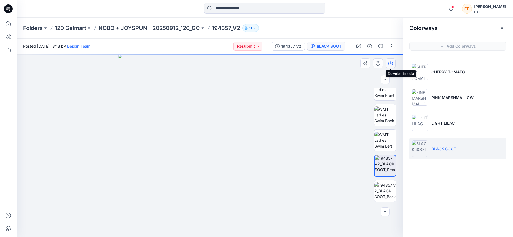
click at [391, 64] on icon "button" at bounding box center [390, 63] width 4 height 4
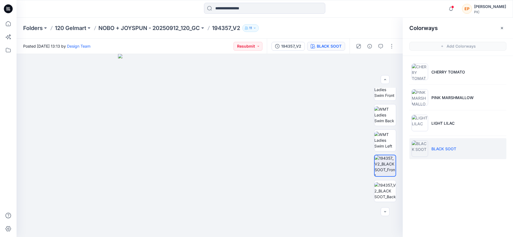
click at [224, 27] on p "194357_V2" at bounding box center [226, 28] width 28 height 8
click at [197, 28] on p "NOBO + JOYSPUN - 20250912_120_GC" at bounding box center [148, 28] width 101 height 8
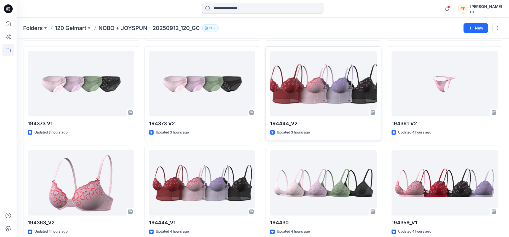
scroll to position [738, 0]
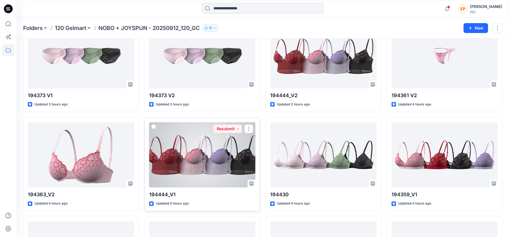
click at [232, 166] on div at bounding box center [202, 155] width 106 height 66
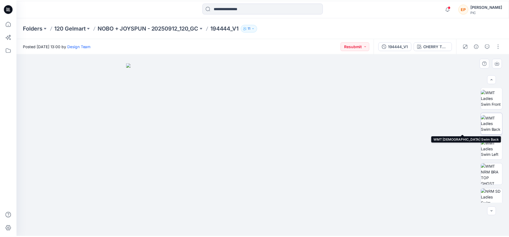
scroll to position [77, 0]
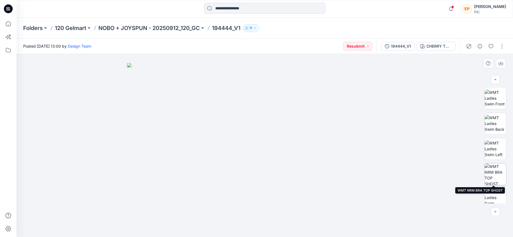
click at [469, 171] on img at bounding box center [494, 174] width 21 height 21
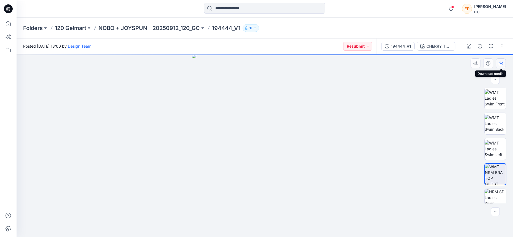
click at [469, 63] on icon "button" at bounding box center [500, 63] width 4 height 4
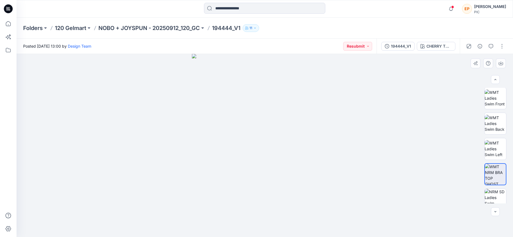
click at [376, 104] on div at bounding box center [265, 145] width 496 height 183
click at [440, 47] on div "CHERRY TOMATO" at bounding box center [438, 46] width 25 height 6
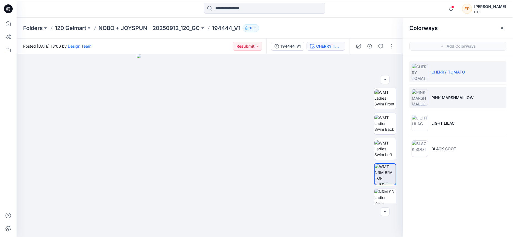
click at [433, 90] on li "PINK MARSHMALLOW" at bounding box center [457, 97] width 97 height 21
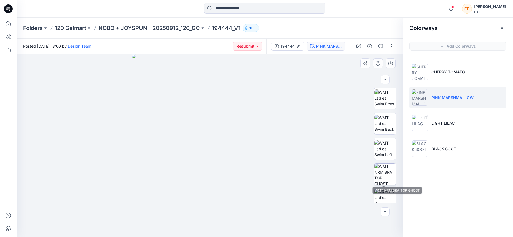
click at [380, 182] on img at bounding box center [384, 174] width 21 height 21
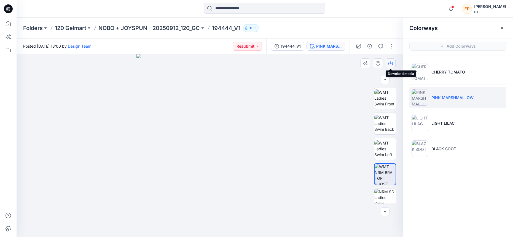
click at [391, 64] on icon "button" at bounding box center [390, 63] width 4 height 4
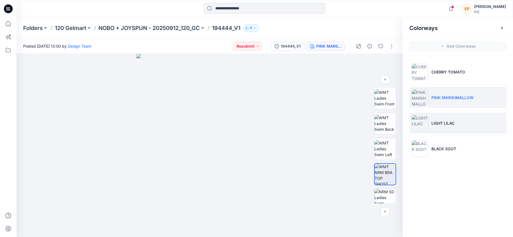
click at [439, 123] on p "LIGHT LILAC" at bounding box center [442, 123] width 23 height 6
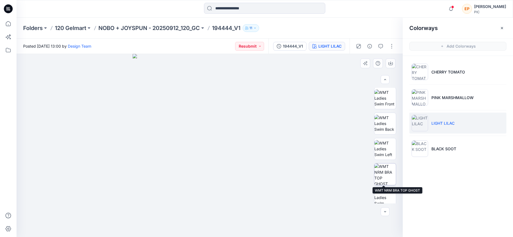
click at [382, 169] on img at bounding box center [384, 174] width 21 height 21
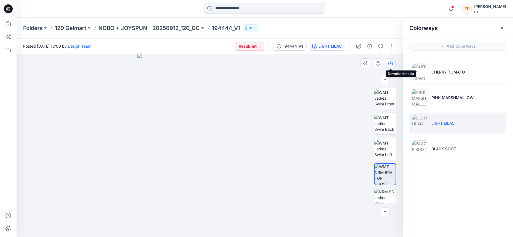
click at [391, 64] on icon "button" at bounding box center [390, 63] width 4 height 4
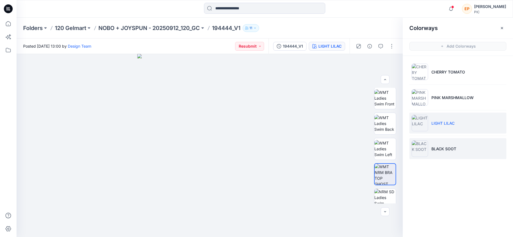
click at [436, 141] on li "BLACK SOOT" at bounding box center [457, 148] width 97 height 21
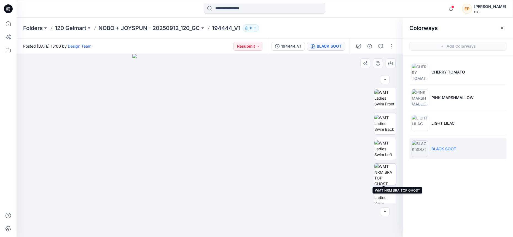
click at [384, 174] on img at bounding box center [384, 174] width 21 height 21
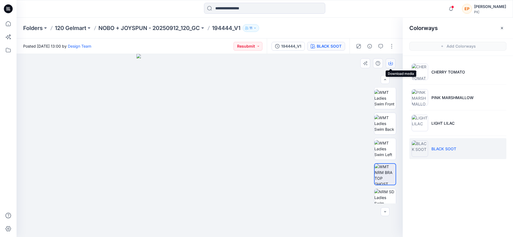
click at [390, 64] on icon "button" at bounding box center [390, 63] width 4 height 4
click at [184, 26] on p "NOBO + JOYSPUN - 20250912_120_GC" at bounding box center [148, 28] width 101 height 8
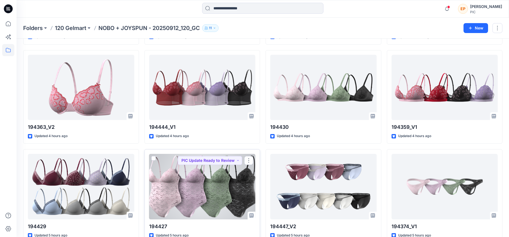
scroll to position [907, 0]
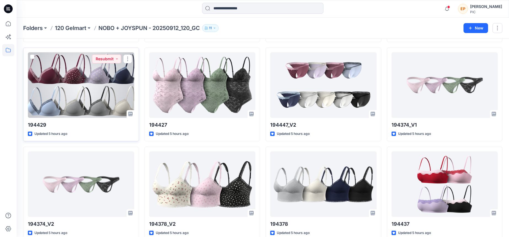
click at [79, 98] on div at bounding box center [81, 85] width 106 height 66
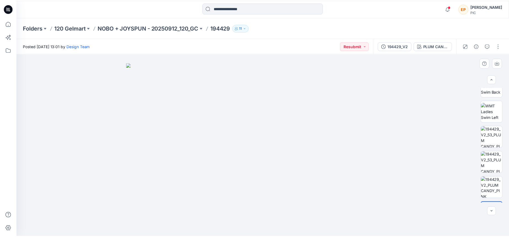
scroll to position [114, 0]
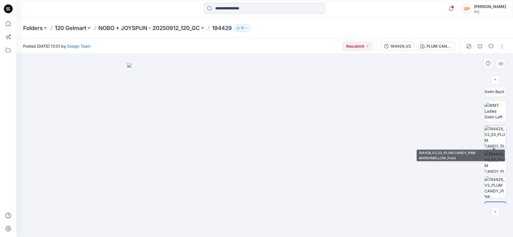
click at [469, 139] on img at bounding box center [494, 136] width 21 height 21
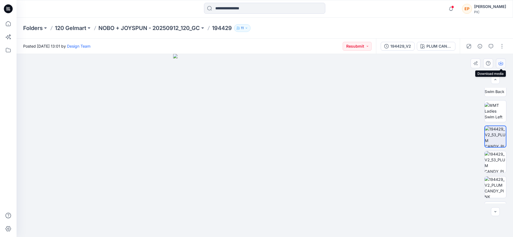
click at [469, 64] on button "button" at bounding box center [501, 63] width 10 height 10
click at [469, 101] on div at bounding box center [494, 146] width 35 height 116
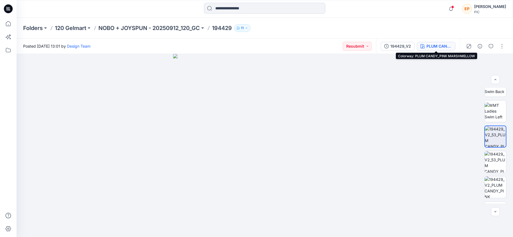
click at [452, 48] on button "PLUM CANDY_PINK MARSHMELLOW" at bounding box center [436, 46] width 39 height 9
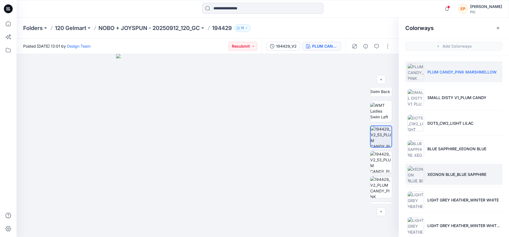
click at [445, 175] on p "XEONON BLUE_BLUE SAPPHIRE" at bounding box center [456, 175] width 59 height 6
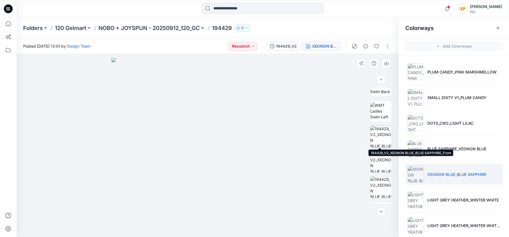
click at [376, 130] on img at bounding box center [380, 136] width 21 height 21
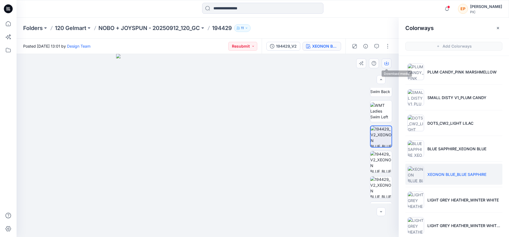
click at [388, 64] on button "button" at bounding box center [386, 63] width 10 height 10
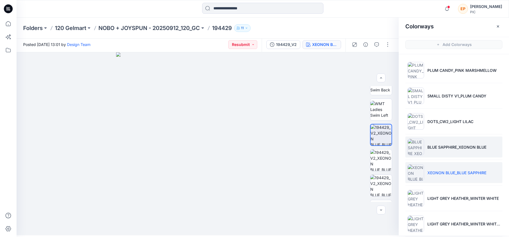
click at [442, 149] on p "BLUE SAPPHIRE_XEONON BLUE" at bounding box center [456, 147] width 59 height 6
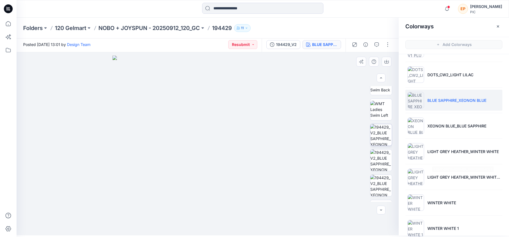
scroll to position [47, 0]
click at [380, 132] on img at bounding box center [380, 134] width 21 height 21
click at [385, 61] on icon "button" at bounding box center [386, 62] width 4 height 4
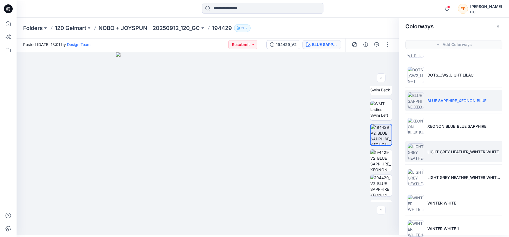
click at [450, 155] on li "LIGHT GREY HEATHER_WINTER WHITE" at bounding box center [453, 151] width 97 height 21
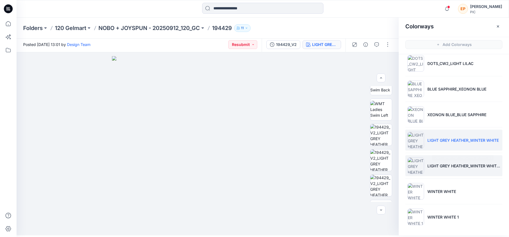
scroll to position [58, 0]
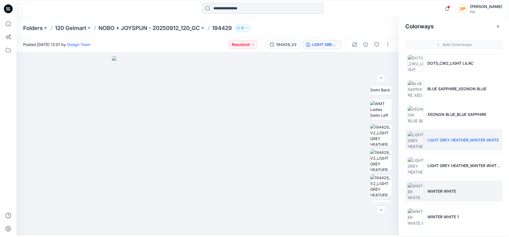
click at [429, 188] on li "WINTER WHITE" at bounding box center [453, 191] width 97 height 21
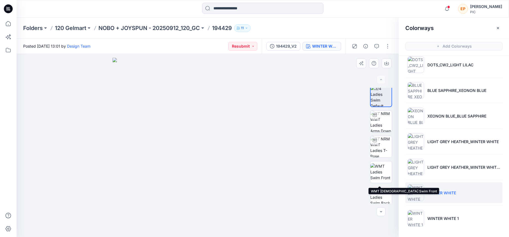
scroll to position [0, 0]
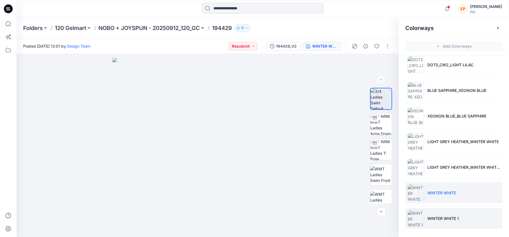
click at [428, 218] on p "WINTER WHITE 1" at bounding box center [442, 219] width 31 height 6
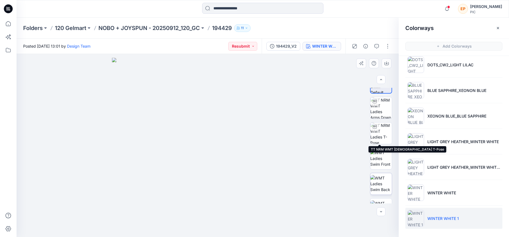
scroll to position [58, 0]
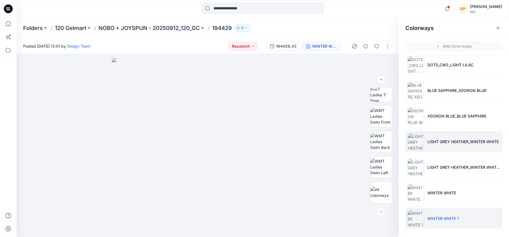
click at [435, 137] on li "LIGHT GREY HEATHER_WINTER WHITE" at bounding box center [453, 141] width 97 height 21
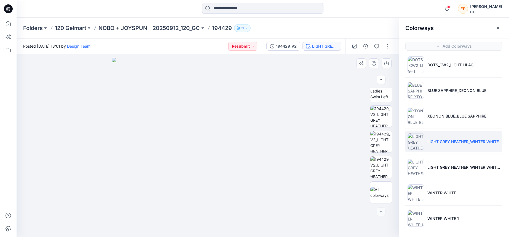
scroll to position [96, 0]
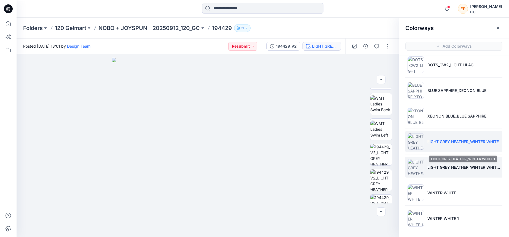
click at [436, 168] on p "LIGHT GREY HEATHER_WINTER WHITE 1" at bounding box center [463, 167] width 73 height 6
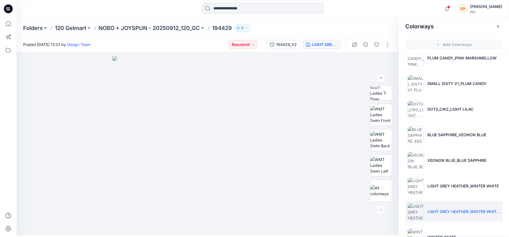
scroll to position [0, 0]
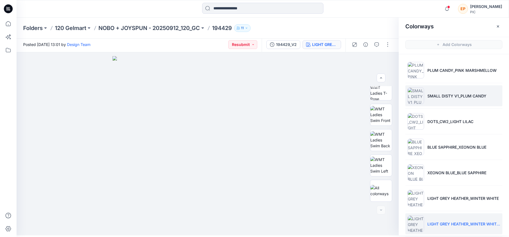
click at [455, 94] on p "SMALL DISTY V1_PLUM CANDY" at bounding box center [456, 96] width 59 height 6
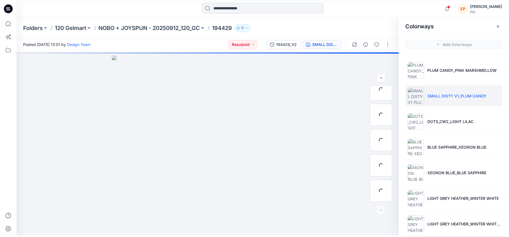
scroll to position [134, 0]
click at [456, 90] on li "SMALL DISTY V1_PLUM CANDY" at bounding box center [453, 95] width 97 height 21
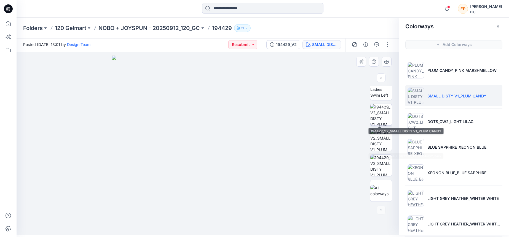
click at [374, 114] on img at bounding box center [380, 114] width 21 height 21
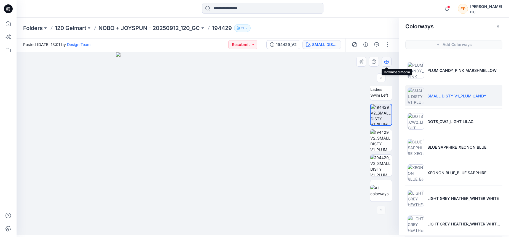
click at [388, 63] on icon "button" at bounding box center [386, 62] width 4 height 3
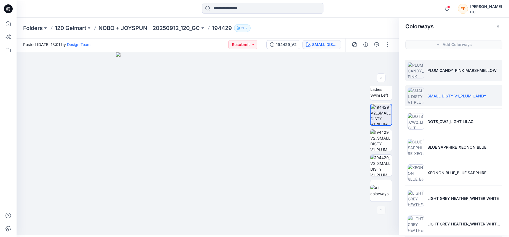
click at [441, 75] on li "PLUM CANDY_PINK MARSHMELLOW" at bounding box center [453, 70] width 97 height 21
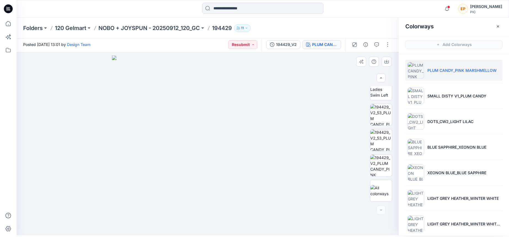
click at [336, 126] on div at bounding box center [208, 143] width 382 height 183
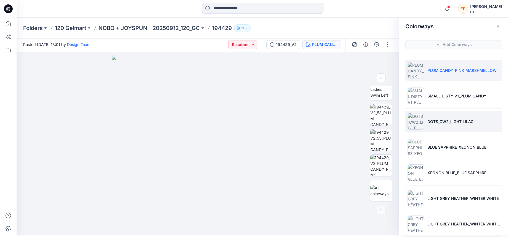
click at [441, 129] on li "DOTS_CW2_LIGHT LILAC" at bounding box center [453, 121] width 97 height 21
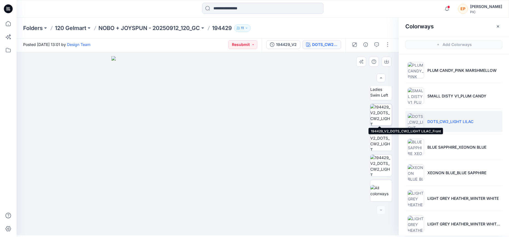
click at [382, 121] on img at bounding box center [380, 114] width 21 height 21
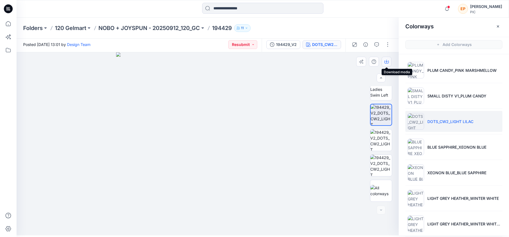
click at [388, 62] on button "button" at bounding box center [386, 62] width 10 height 10
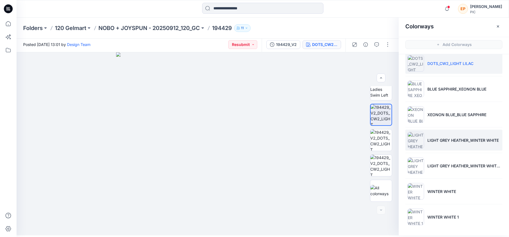
scroll to position [58, 0]
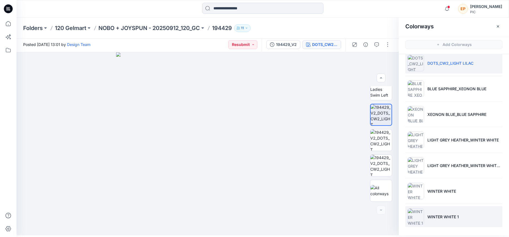
click at [415, 215] on img at bounding box center [415, 217] width 17 height 17
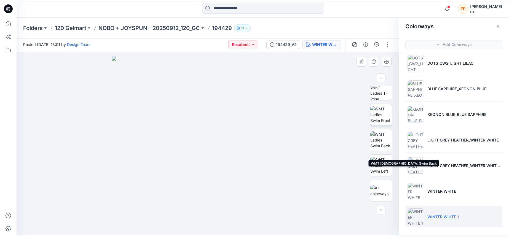
scroll to position [0, 0]
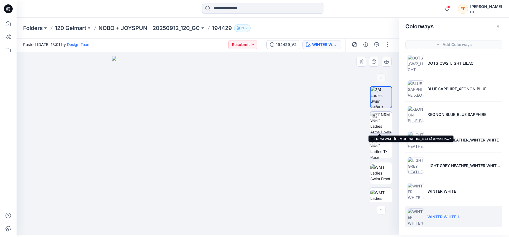
click at [387, 124] on img at bounding box center [380, 122] width 21 height 21
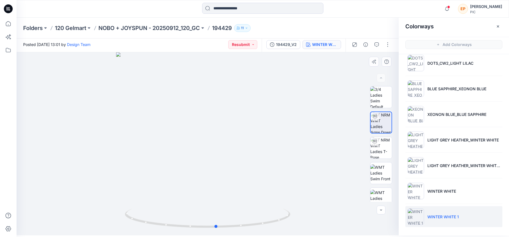
drag, startPoint x: 264, startPoint y: 137, endPoint x: 282, endPoint y: 136, distance: 17.6
click at [282, 136] on div at bounding box center [208, 143] width 382 height 183
click at [260, 133] on div at bounding box center [208, 143] width 382 height 183
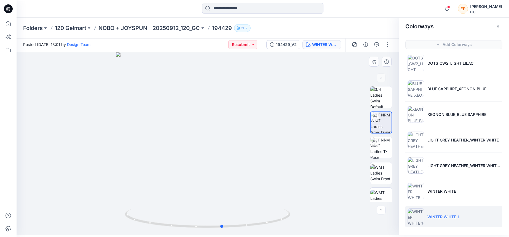
drag, startPoint x: 260, startPoint y: 133, endPoint x: 257, endPoint y: 137, distance: 5.0
click at [257, 137] on div at bounding box center [208, 143] width 382 height 183
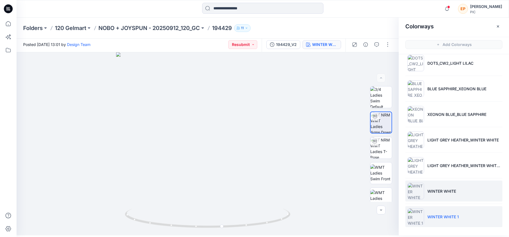
click at [417, 182] on li "WINTER WHITE" at bounding box center [453, 191] width 97 height 21
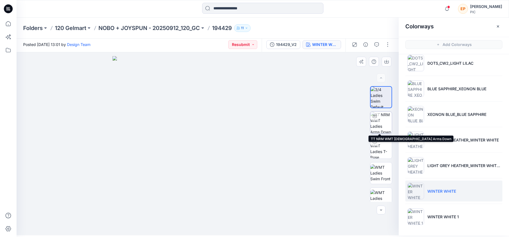
click at [373, 125] on img at bounding box center [380, 122] width 21 height 21
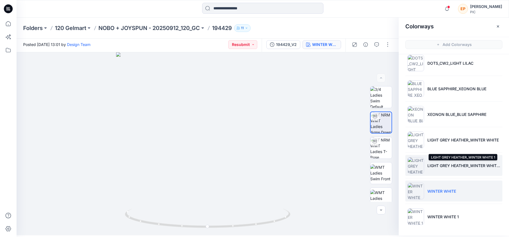
click at [444, 164] on p "LIGHT GREY HEATHER_WINTER WHITE 1" at bounding box center [463, 166] width 73 height 6
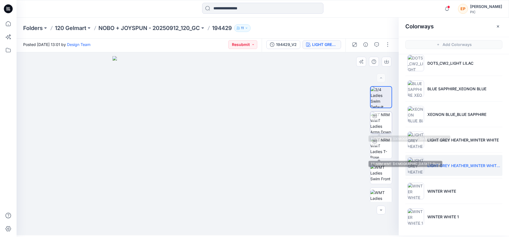
click at [378, 125] on img at bounding box center [380, 122] width 21 height 21
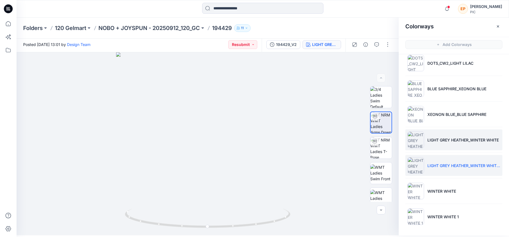
click at [457, 142] on p "LIGHT GREY HEATHER_WINTER WHITE" at bounding box center [462, 140] width 71 height 6
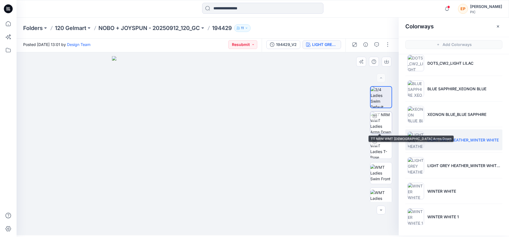
click at [383, 120] on img at bounding box center [380, 122] width 21 height 21
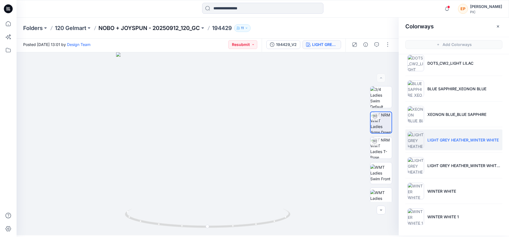
click at [180, 27] on p "NOBO + JOYSPUN - 20250912_120_GC" at bounding box center [148, 28] width 101 height 8
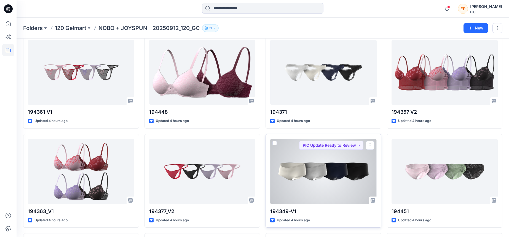
scroll to position [523, 0]
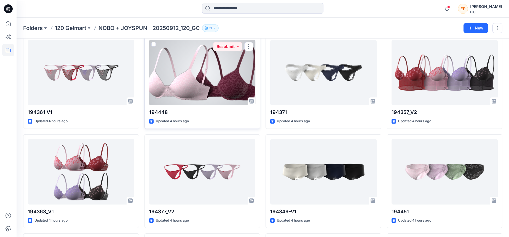
click at [209, 83] on div at bounding box center [202, 73] width 106 height 66
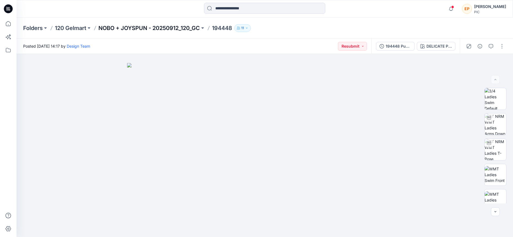
click at [185, 30] on p "NOBO + JOYSPUN - 20250912_120_GC" at bounding box center [148, 28] width 101 height 8
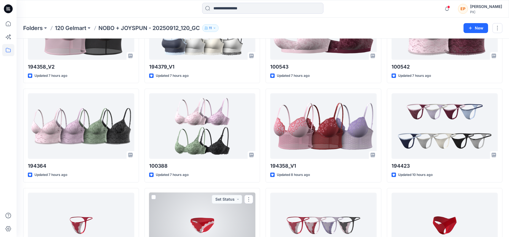
scroll to position [1229, 0]
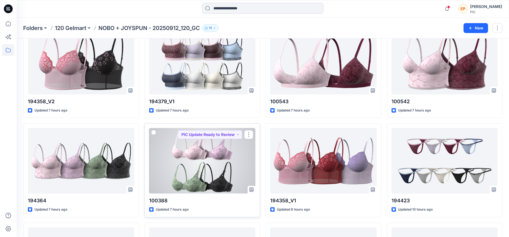
click at [216, 153] on div at bounding box center [202, 161] width 106 height 66
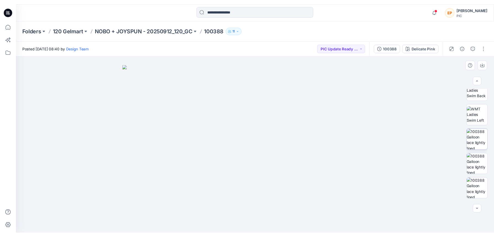
scroll to position [110, 0]
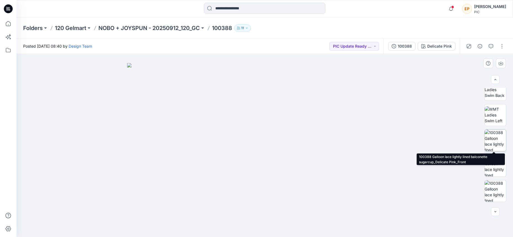
click at [469, 142] on img at bounding box center [494, 140] width 21 height 21
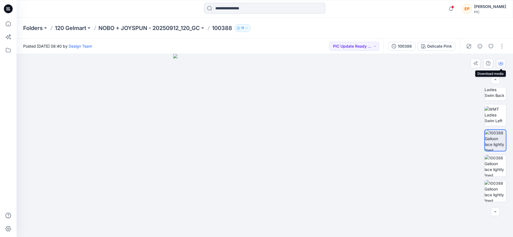
click at [469, 64] on icon "button" at bounding box center [500, 63] width 4 height 4
click at [447, 48] on div "Delicate Pink" at bounding box center [439, 46] width 25 height 6
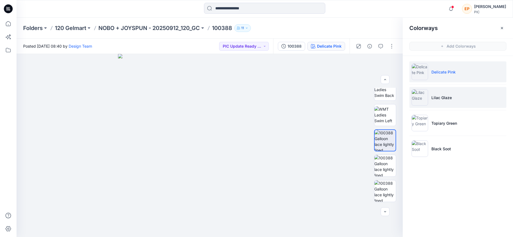
click at [443, 91] on li "Lilac Glaze" at bounding box center [457, 97] width 97 height 21
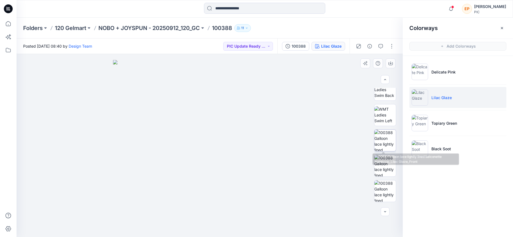
click at [384, 144] on img at bounding box center [384, 140] width 21 height 21
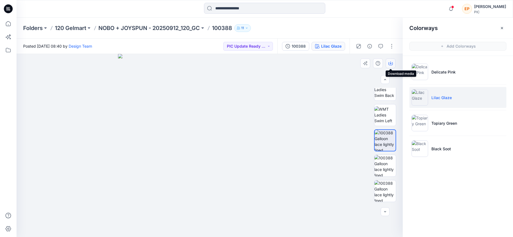
click at [390, 65] on icon "button" at bounding box center [390, 63] width 4 height 4
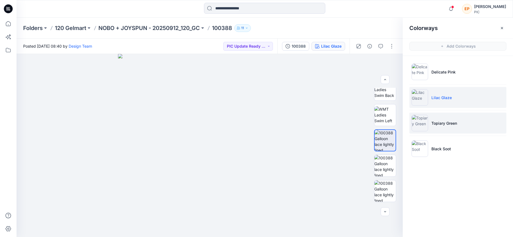
click at [422, 133] on li "Topiary Green" at bounding box center [457, 123] width 97 height 21
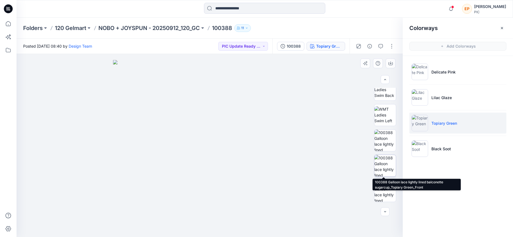
click at [383, 167] on img at bounding box center [384, 165] width 21 height 21
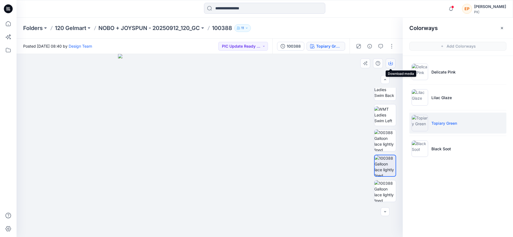
click at [392, 60] on button "button" at bounding box center [390, 63] width 10 height 10
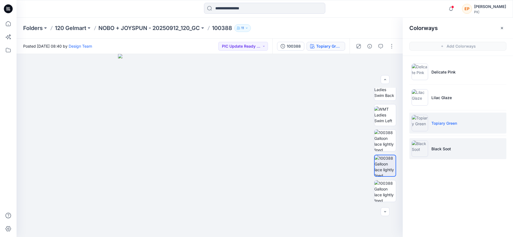
click at [436, 145] on li "Black Soot" at bounding box center [457, 148] width 97 height 21
click at [445, 146] on p "Black Soot" at bounding box center [441, 149] width 20 height 6
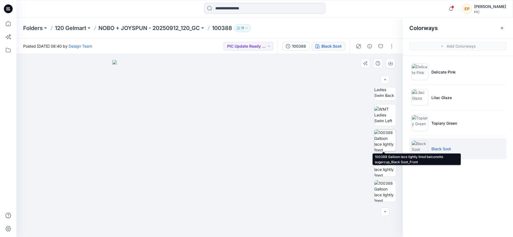
click at [383, 144] on img at bounding box center [384, 140] width 21 height 21
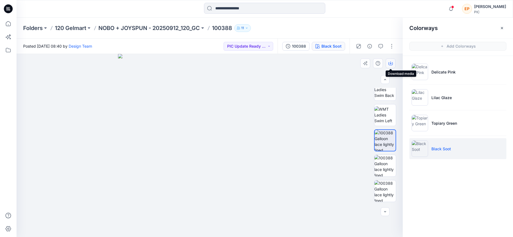
click at [388, 66] on button "button" at bounding box center [390, 63] width 10 height 10
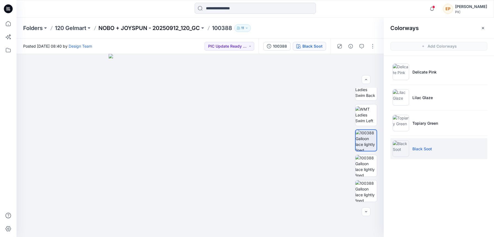
click at [182, 26] on p "NOBO + JOYSPUN - 20250912_120_GC" at bounding box center [148, 28] width 101 height 8
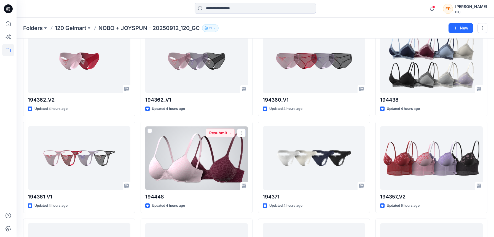
scroll to position [426, 0]
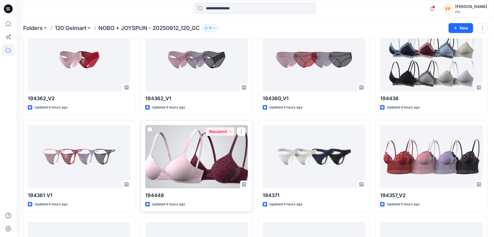
click at [192, 164] on div at bounding box center [196, 156] width 102 height 63
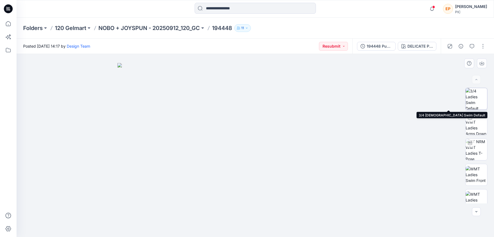
click at [469, 99] on img at bounding box center [475, 98] width 21 height 21
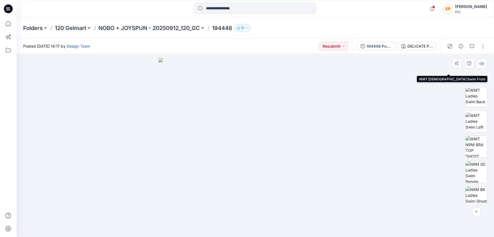
scroll to position [116, 0]
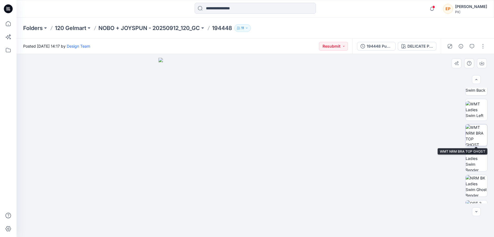
click at [469, 136] on img at bounding box center [475, 135] width 21 height 21
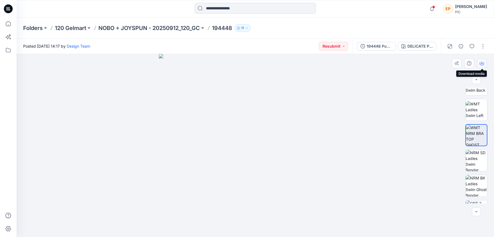
click at [469, 63] on icon "button" at bounding box center [481, 62] width 2 height 3
click at [375, 98] on div at bounding box center [255, 145] width 477 height 183
click at [413, 48] on div "DELICATE PINK" at bounding box center [419, 46] width 25 height 6
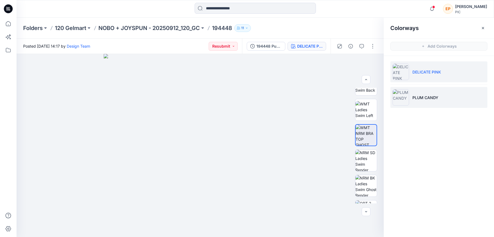
click at [411, 94] on li "PLUM CANDY" at bounding box center [438, 97] width 97 height 21
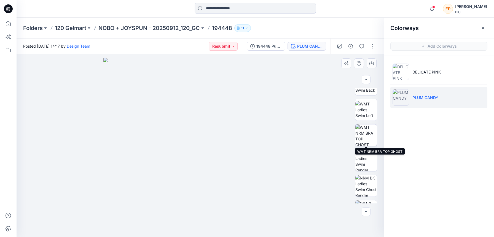
click at [369, 133] on img at bounding box center [365, 135] width 21 height 21
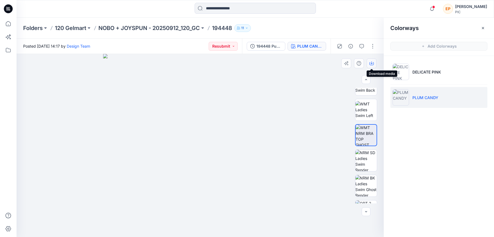
click at [369, 64] on icon "button" at bounding box center [371, 63] width 4 height 3
click at [251, 72] on img at bounding box center [200, 145] width 194 height 183
click at [186, 26] on p "NOBO + JOYSPUN - 20250912_120_GC" at bounding box center [148, 28] width 101 height 8
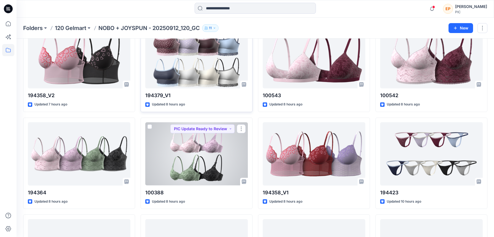
scroll to position [1207, 0]
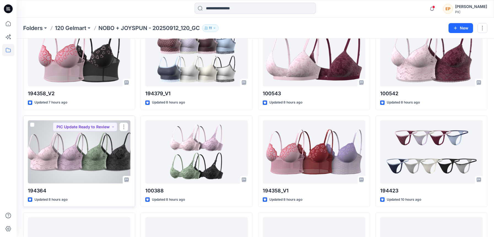
click at [106, 151] on div at bounding box center [79, 151] width 102 height 63
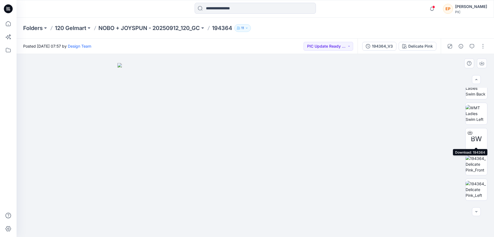
scroll to position [115, 0]
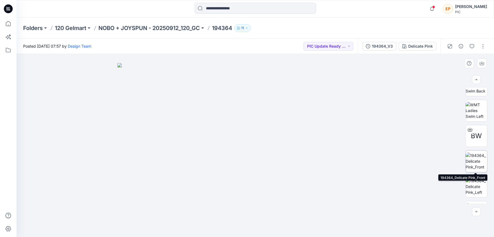
click at [469, 169] on img at bounding box center [475, 161] width 21 height 17
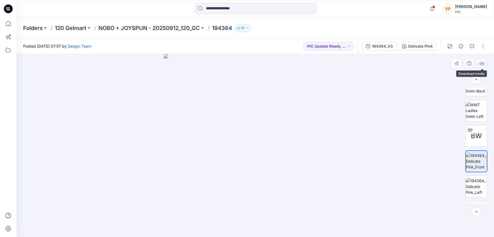
click at [469, 65] on icon "button" at bounding box center [481, 63] width 4 height 4
click at [368, 90] on div at bounding box center [255, 145] width 477 height 183
click at [420, 45] on div "Delicate Pink" at bounding box center [420, 46] width 25 height 6
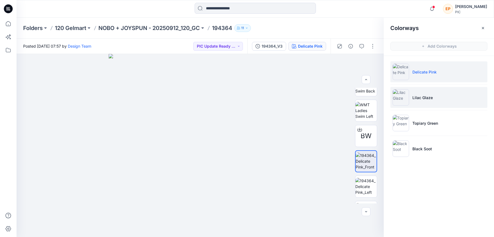
click at [414, 94] on li "Lilac Glaze" at bounding box center [438, 97] width 97 height 21
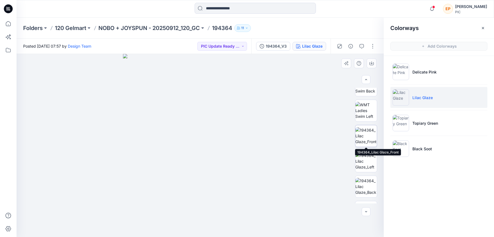
click at [370, 137] on img at bounding box center [365, 135] width 21 height 17
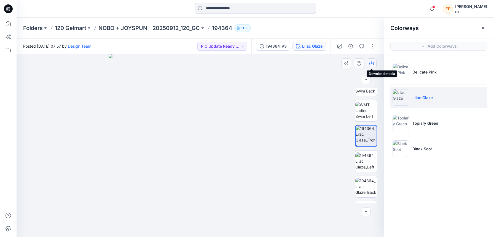
click at [373, 62] on icon "button" at bounding box center [371, 63] width 4 height 4
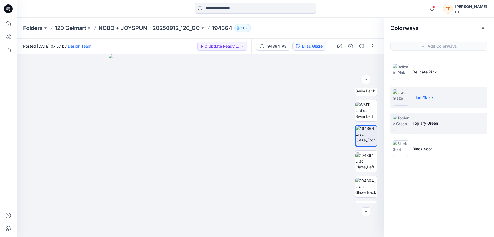
click at [421, 123] on p "Topiary Green" at bounding box center [425, 123] width 26 height 6
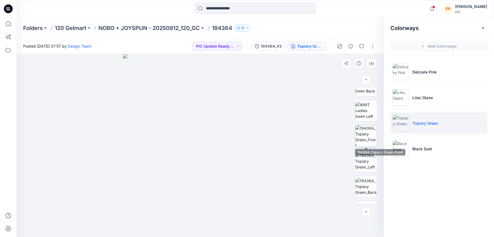
click at [369, 133] on img at bounding box center [365, 135] width 21 height 21
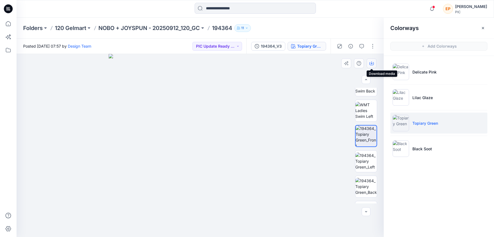
click at [372, 64] on icon "button" at bounding box center [371, 63] width 4 height 4
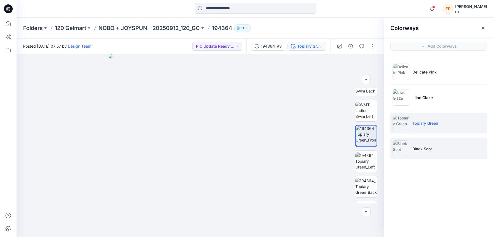
click at [409, 152] on img at bounding box center [400, 148] width 17 height 17
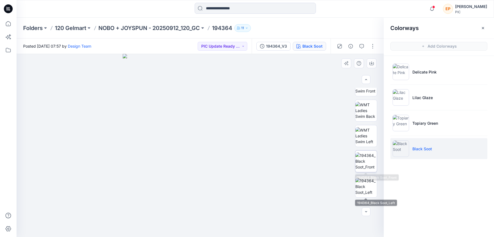
click at [362, 160] on img at bounding box center [365, 161] width 21 height 17
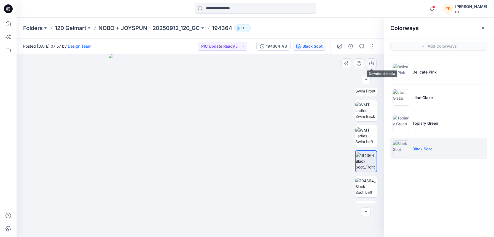
click at [371, 65] on icon "button" at bounding box center [371, 63] width 4 height 4
click at [186, 29] on p "NOBO + JOYSPUN - 20250912_120_GC" at bounding box center [148, 28] width 101 height 8
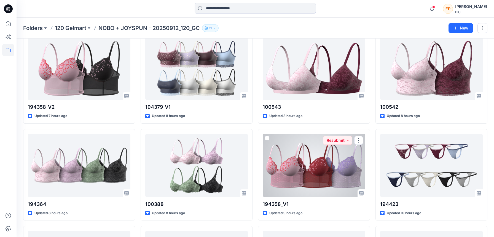
scroll to position [1194, 0]
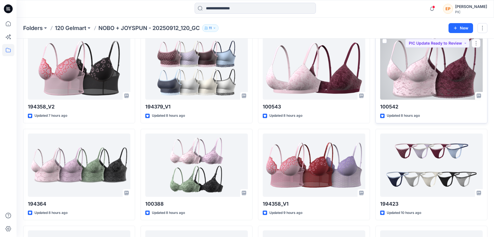
click at [414, 73] on div at bounding box center [431, 68] width 102 height 63
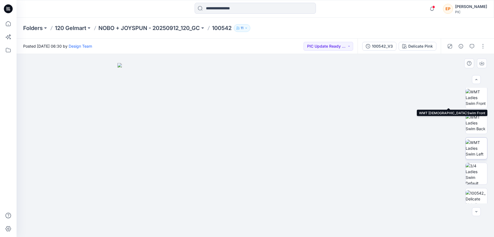
scroll to position [55, 0]
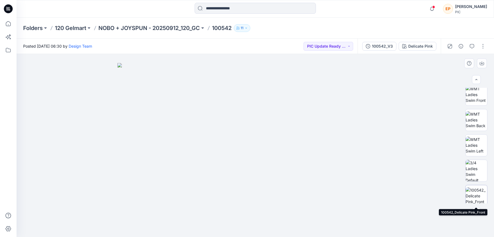
click at [469, 192] on img at bounding box center [475, 195] width 21 height 17
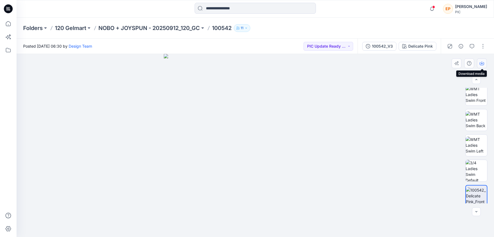
click at [469, 64] on icon "button" at bounding box center [481, 63] width 4 height 4
click at [341, 91] on img at bounding box center [255, 145] width 183 height 183
click at [429, 44] on div "Delicate Pink" at bounding box center [420, 46] width 25 height 6
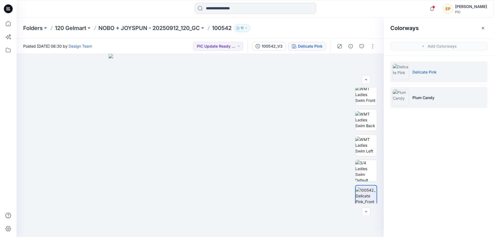
click at [422, 92] on li "Plum Candy" at bounding box center [438, 97] width 97 height 21
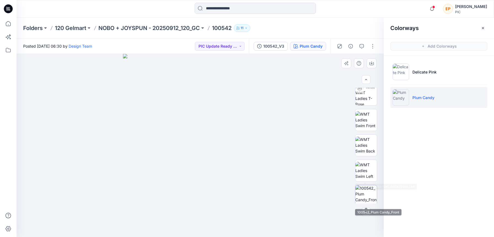
click at [364, 188] on img at bounding box center [365, 195] width 21 height 21
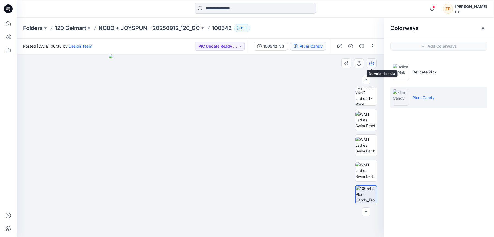
click at [372, 62] on icon "button" at bounding box center [371, 63] width 4 height 4
click at [302, 68] on div at bounding box center [200, 145] width 367 height 183
click at [183, 29] on p "NOBO + JOYSPUN - 20250912_120_GC" at bounding box center [148, 28] width 101 height 8
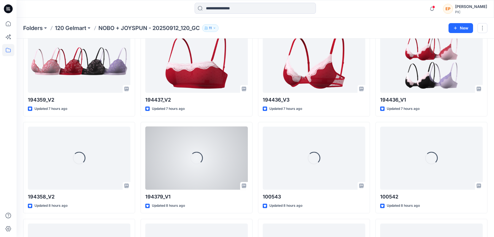
scroll to position [1141, 0]
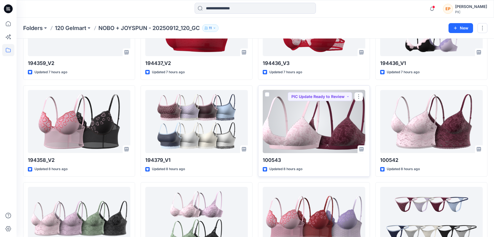
click at [276, 108] on div at bounding box center [314, 121] width 102 height 63
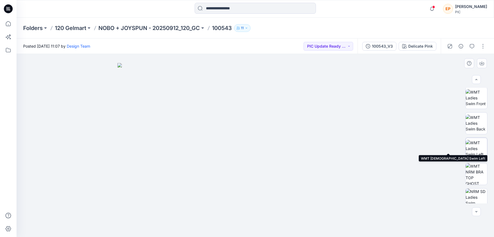
scroll to position [83, 0]
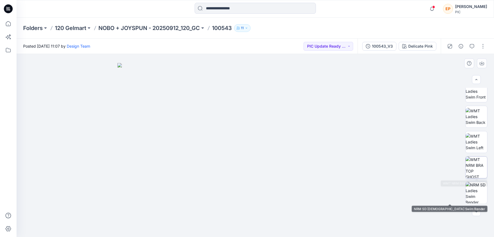
click at [469, 173] on img at bounding box center [475, 167] width 21 height 21
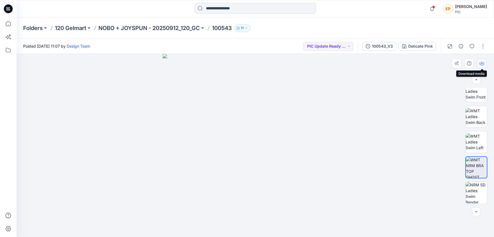
click at [469, 64] on icon "button" at bounding box center [481, 63] width 4 height 4
click at [469, 75] on div at bounding box center [255, 145] width 477 height 183
click at [430, 46] on div "Delicate Pink" at bounding box center [420, 46] width 25 height 6
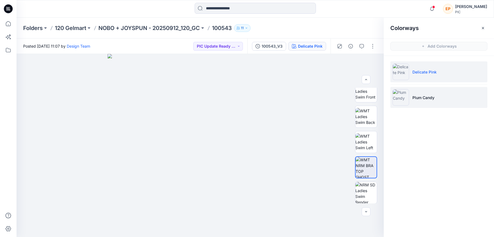
click at [415, 93] on li "Plum Candy" at bounding box center [438, 97] width 97 height 21
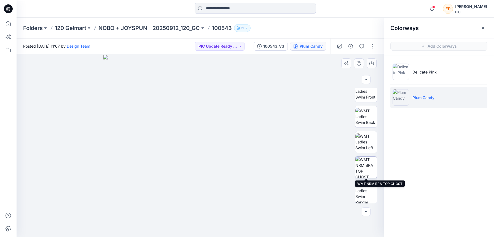
click at [366, 164] on img at bounding box center [365, 167] width 21 height 21
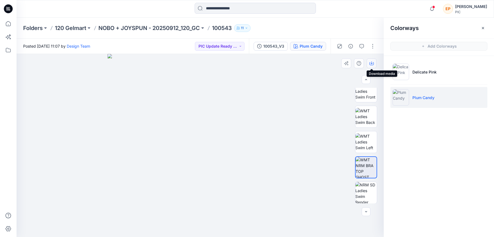
click at [373, 65] on icon "button" at bounding box center [371, 63] width 4 height 4
click at [171, 28] on p "NOBO + JOYSPUN - 20250912_120_GC" at bounding box center [148, 28] width 101 height 8
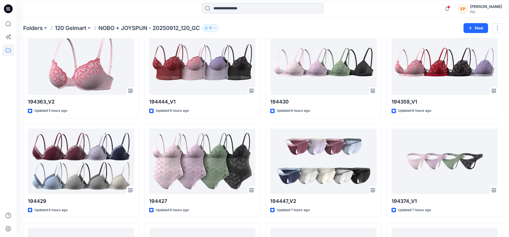
scroll to position [831, 0]
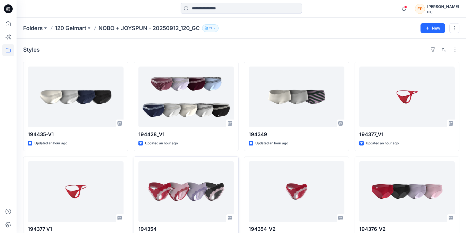
click at [123, 29] on p "NOBO + JOYSPUN - 20250912_120_GC" at bounding box center [148, 28] width 101 height 8
click at [9, 52] on icon at bounding box center [8, 50] width 12 height 12
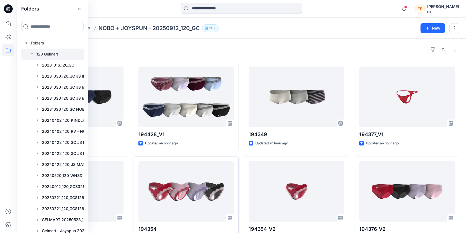
click at [31, 54] on icon "button" at bounding box center [32, 54] width 4 height 4
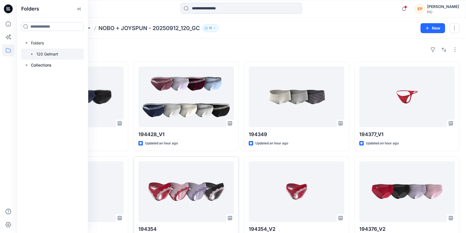
click at [32, 53] on icon "button" at bounding box center [32, 54] width 4 height 4
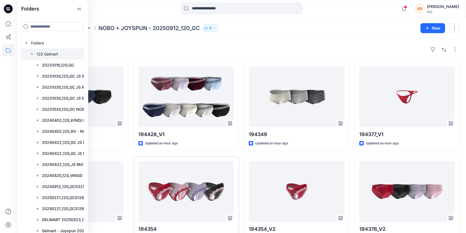
click at [50, 51] on div at bounding box center [62, 53] width 83 height 11
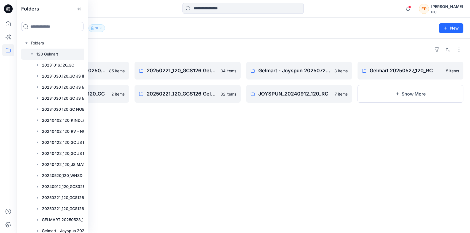
click at [176, 136] on div "Folders NOBO + JOYSPUN - 20250912_120_GC 85 items GELMART 20250523_120_GC 2 ite…" at bounding box center [243, 136] width 453 height 194
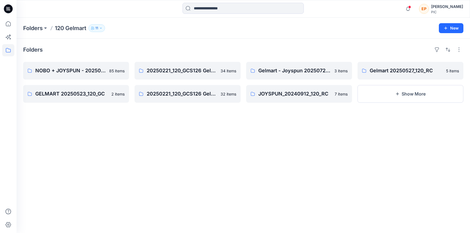
click at [175, 142] on div "Folders NOBO + JOYSPUN - 20250912_120_GC 85 items GELMART 20250523_120_GC 2 ite…" at bounding box center [243, 136] width 453 height 194
click at [295, 95] on p "JOYSPUN_20240912_120_RC" at bounding box center [298, 94] width 80 height 8
click at [285, 72] on p "Gelmart - Joyspun 20250725_120_RC" at bounding box center [298, 71] width 80 height 8
